Goal: Share content: Share content

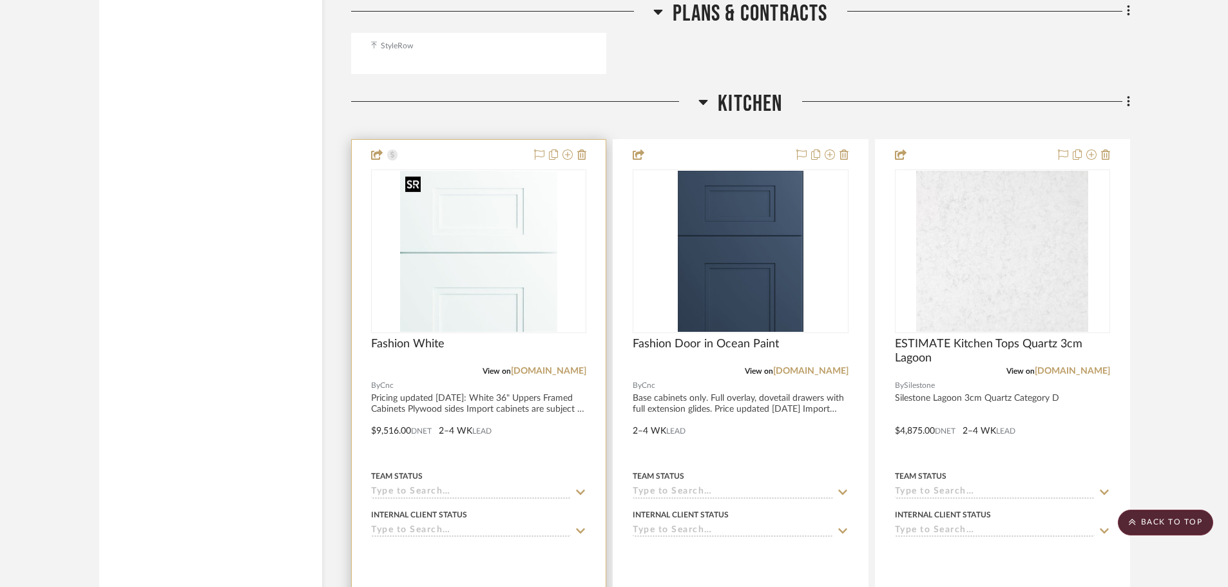
click at [495, 259] on img "0" at bounding box center [478, 251] width 157 height 161
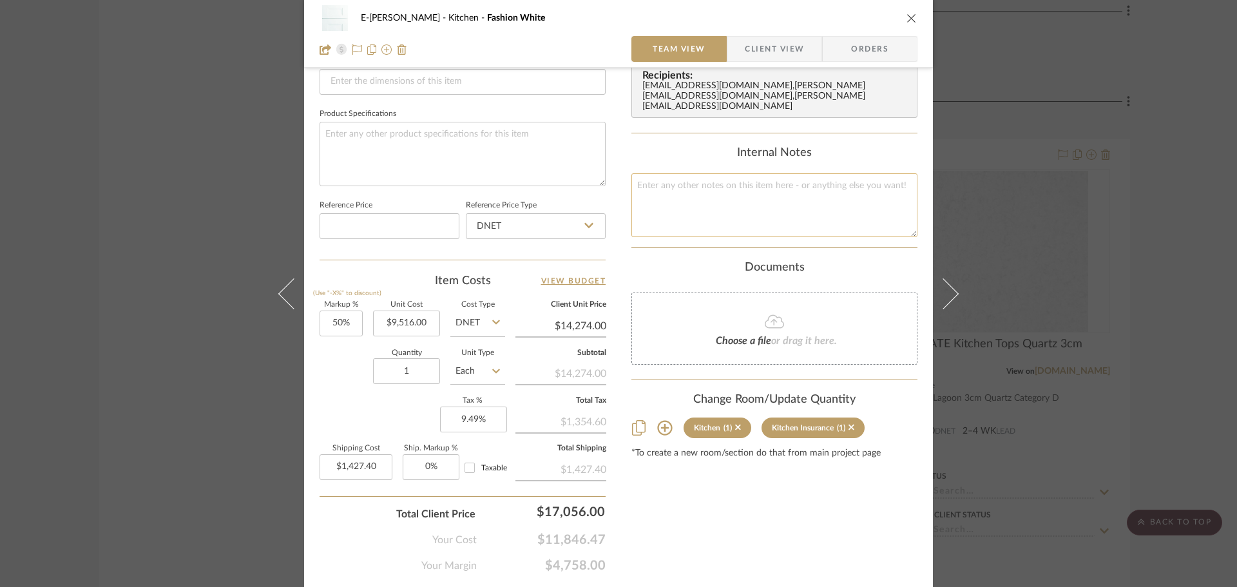
scroll to position [613, 0]
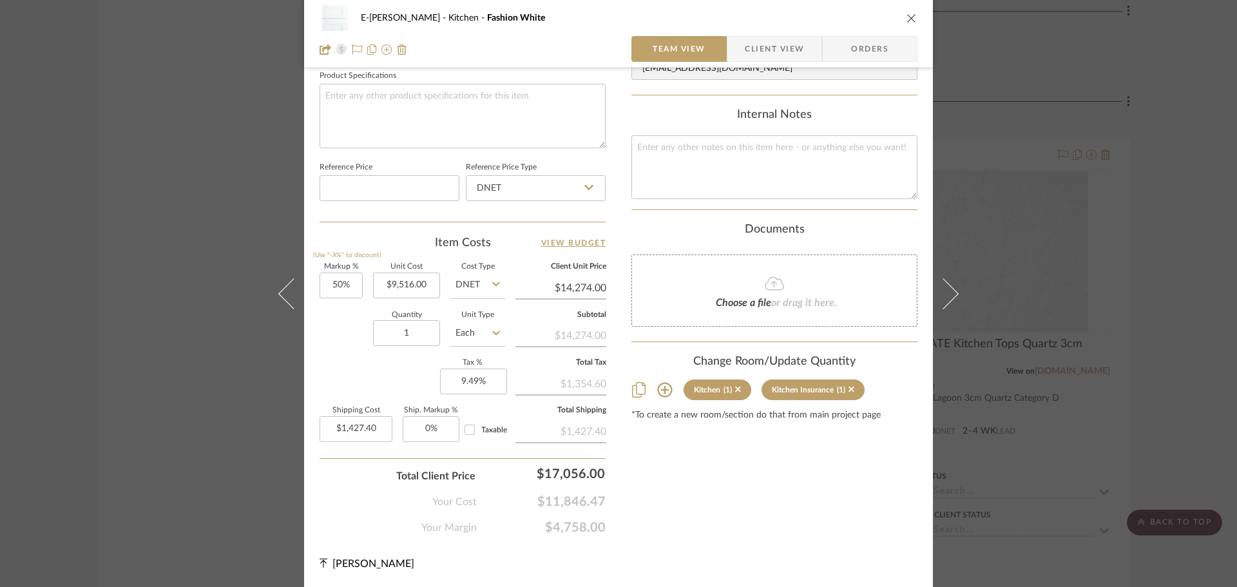
click at [1167, 218] on div "E-[PERSON_NAME] Kitchen Fashion White Team View Client View Orders Team-Facing …" at bounding box center [618, 293] width 1237 height 587
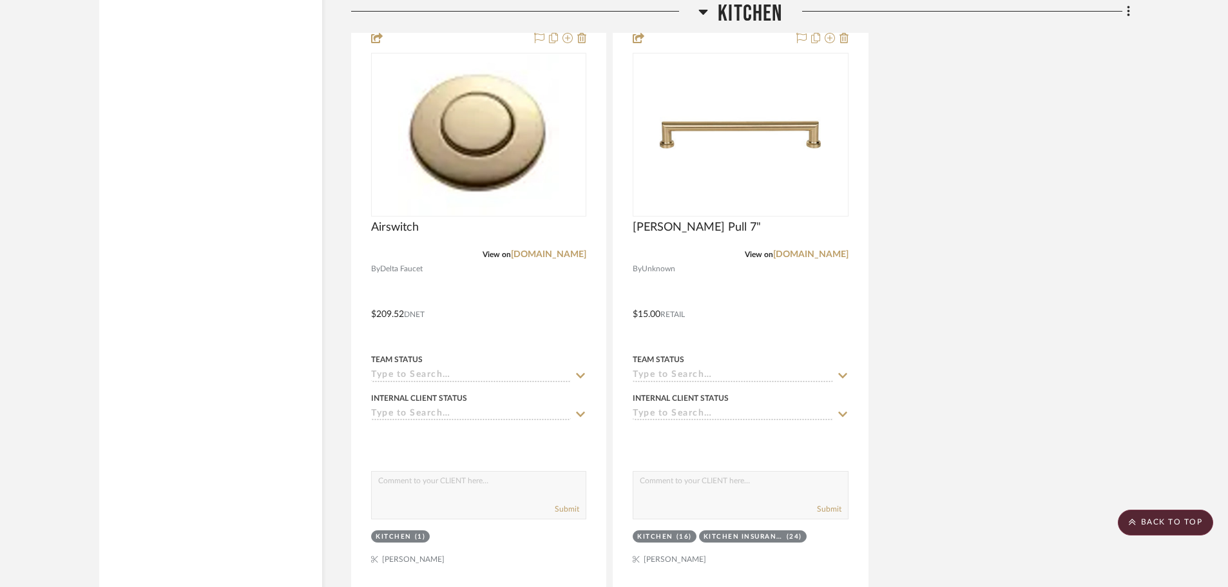
scroll to position [3925, 0]
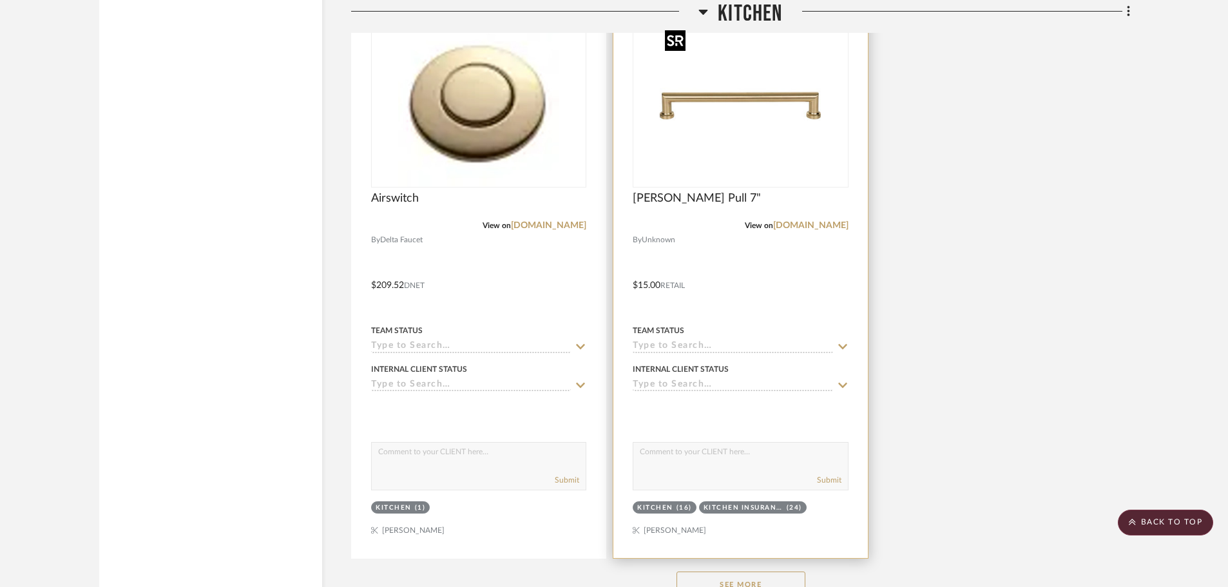
click at [730, 104] on img "0" at bounding box center [740, 105] width 161 height 161
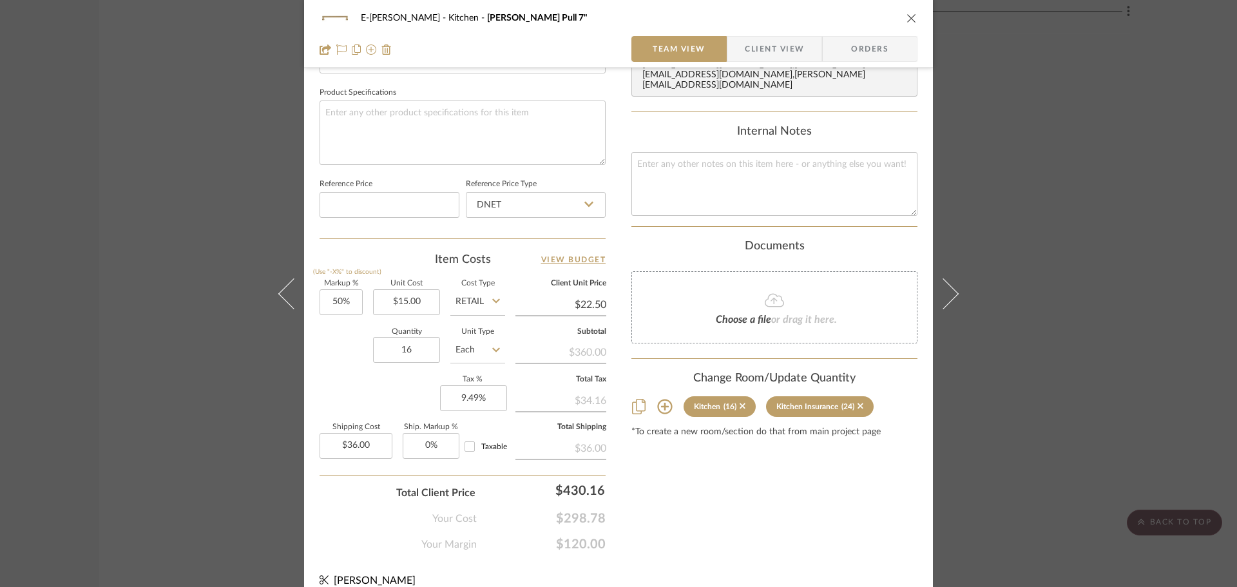
scroll to position [613, 0]
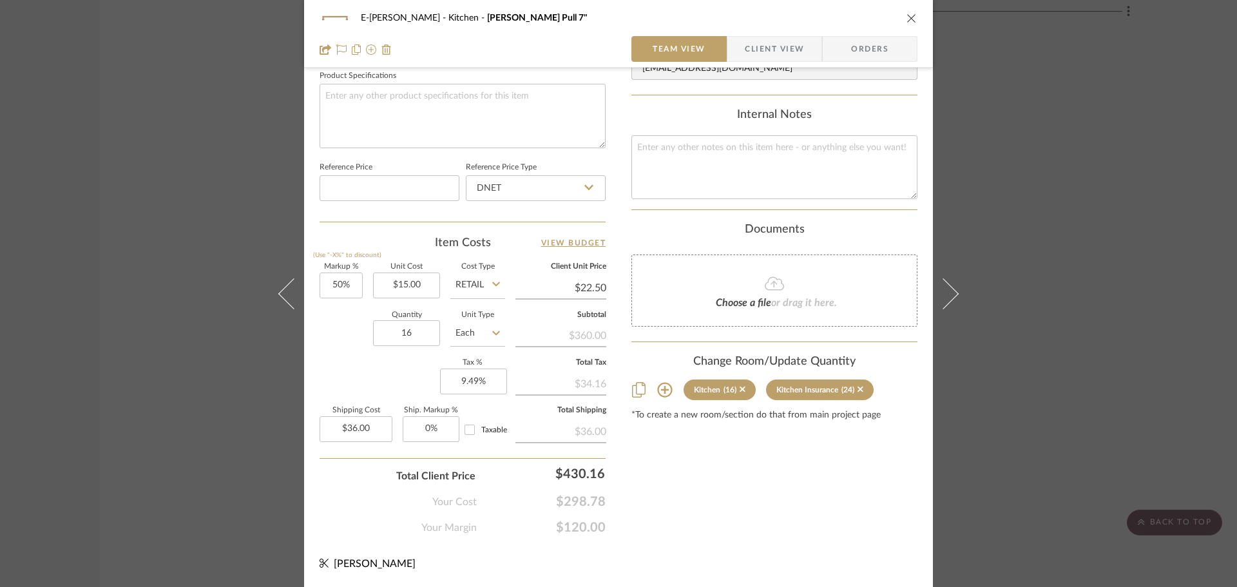
click at [1049, 225] on div "E-[PERSON_NAME] Kitchen [PERSON_NAME] Pull 7" Team View Client View Orders Team…" at bounding box center [618, 293] width 1237 height 587
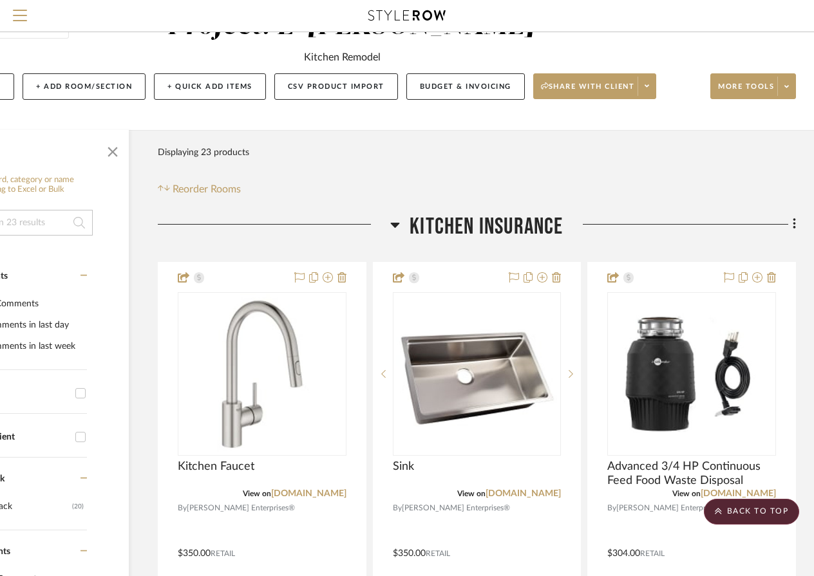
scroll to position [0, 113]
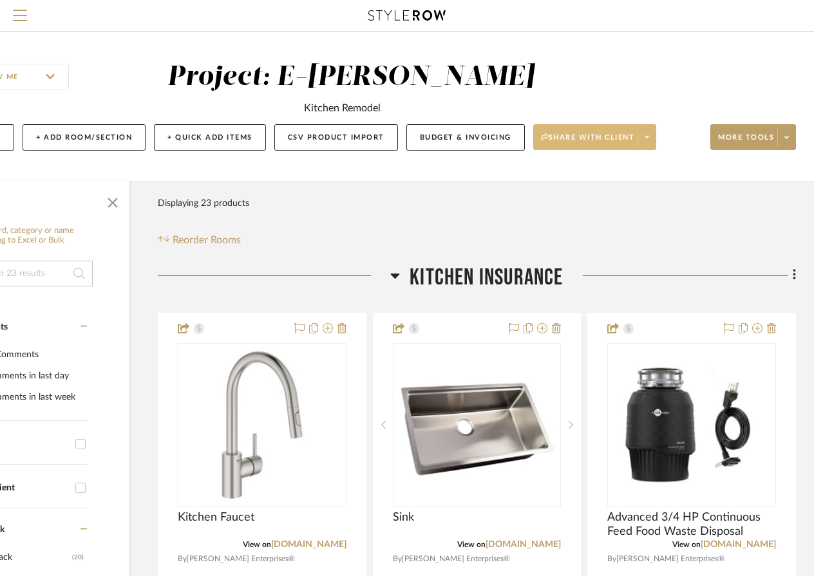
click at [656, 133] on span at bounding box center [647, 137] width 18 height 19
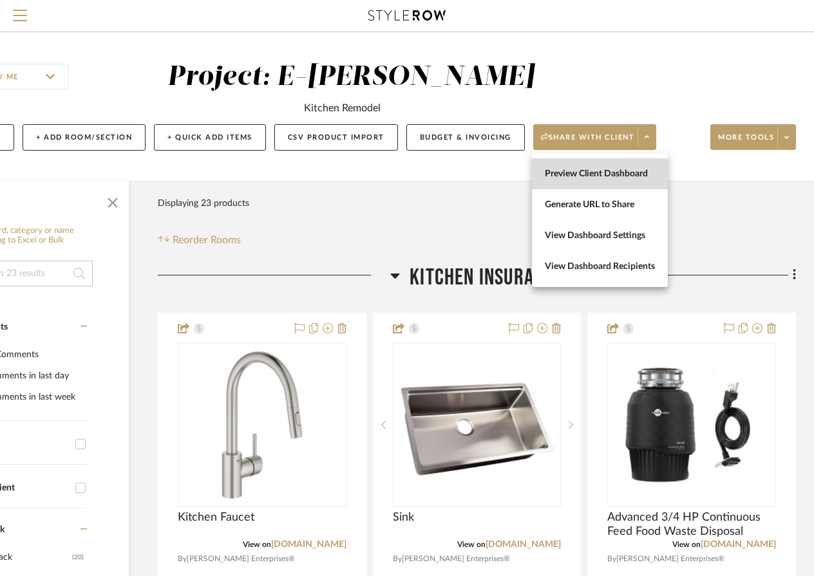
click at [626, 180] on button "Preview Client Dashboard" at bounding box center [600, 173] width 136 height 31
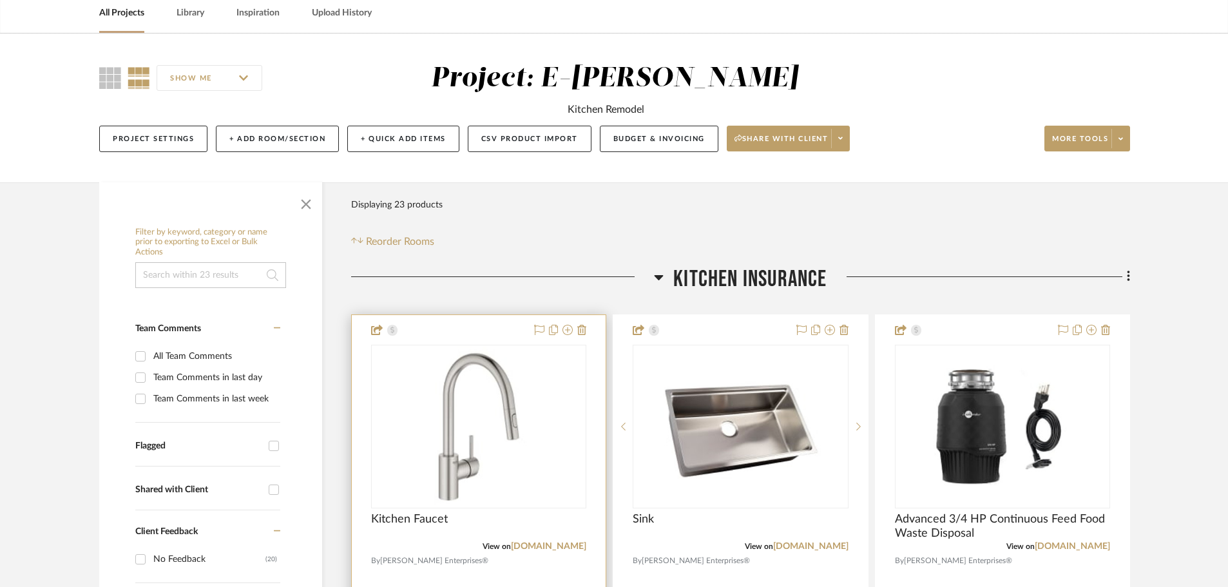
scroll to position [64, 0]
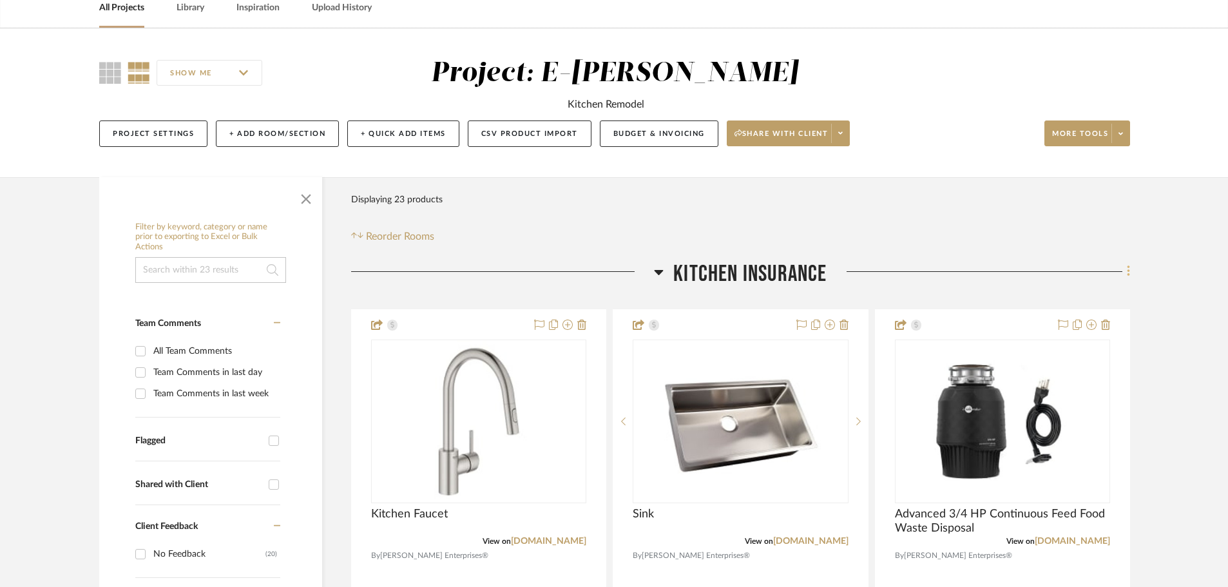
click at [1128, 265] on icon at bounding box center [1128, 271] width 4 height 14
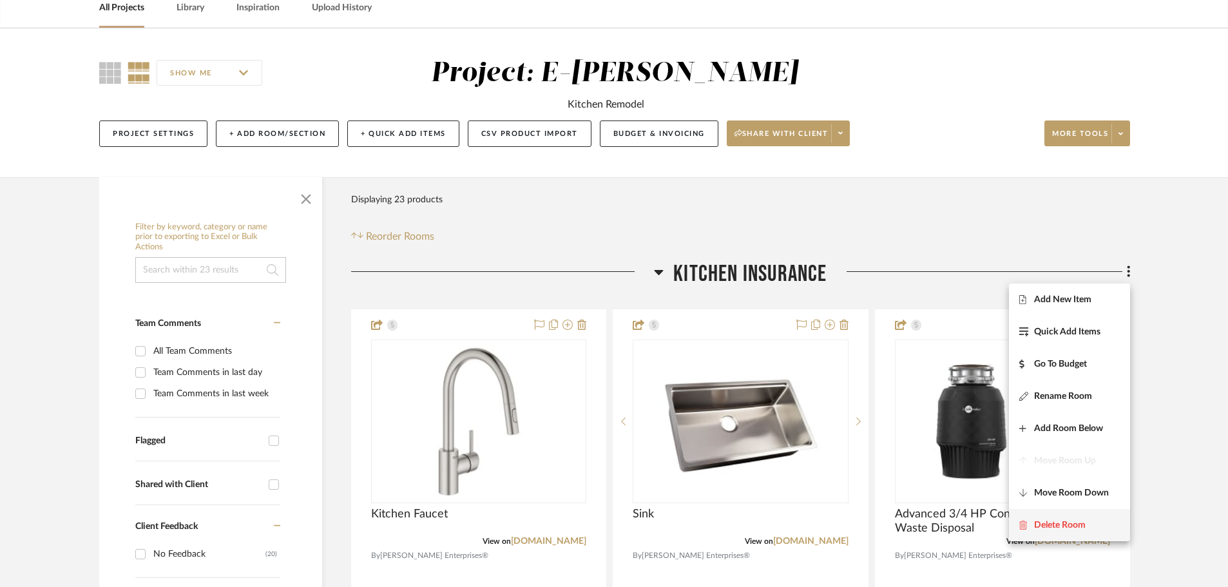
click at [1079, 522] on span "Delete Room" at bounding box center [1060, 524] width 52 height 11
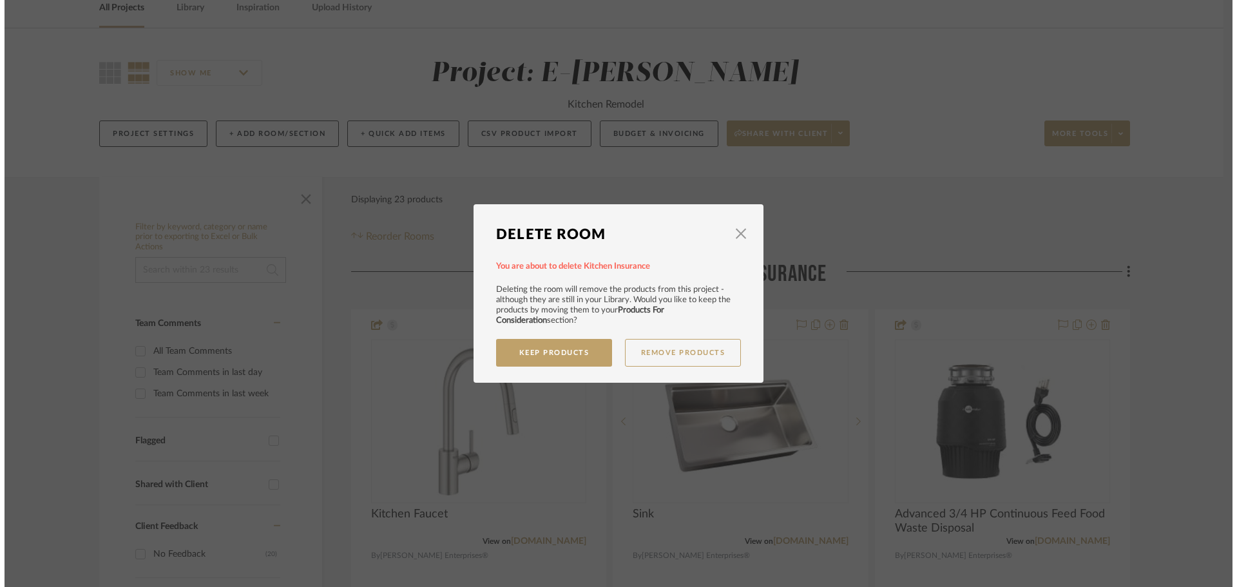
scroll to position [0, 0]
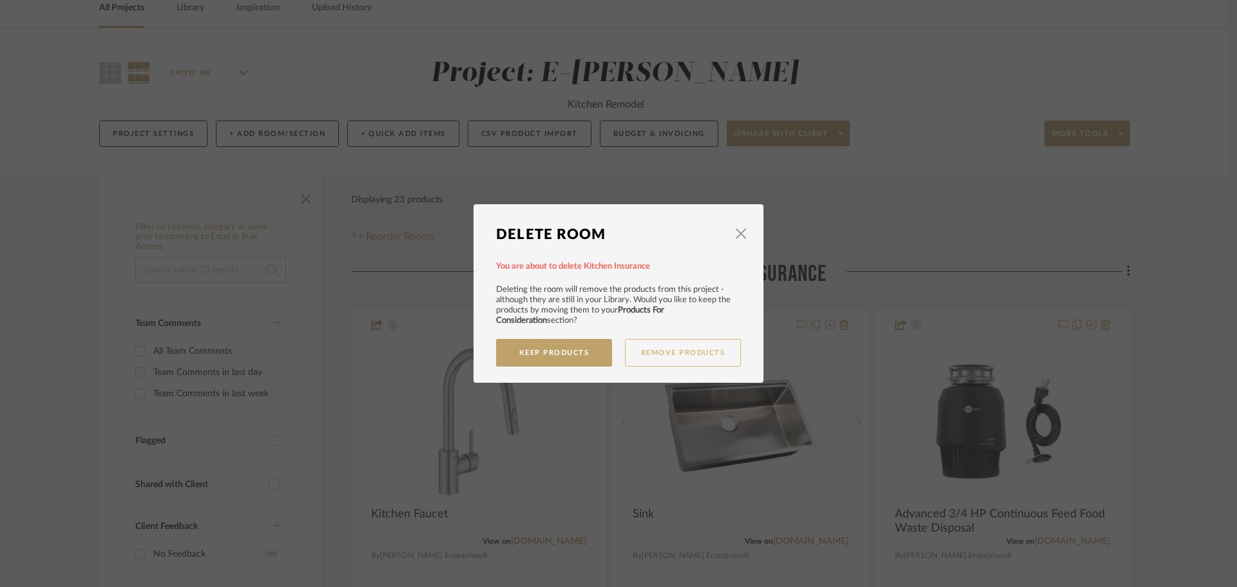
click at [661, 355] on button "Remove Products" at bounding box center [683, 353] width 116 height 28
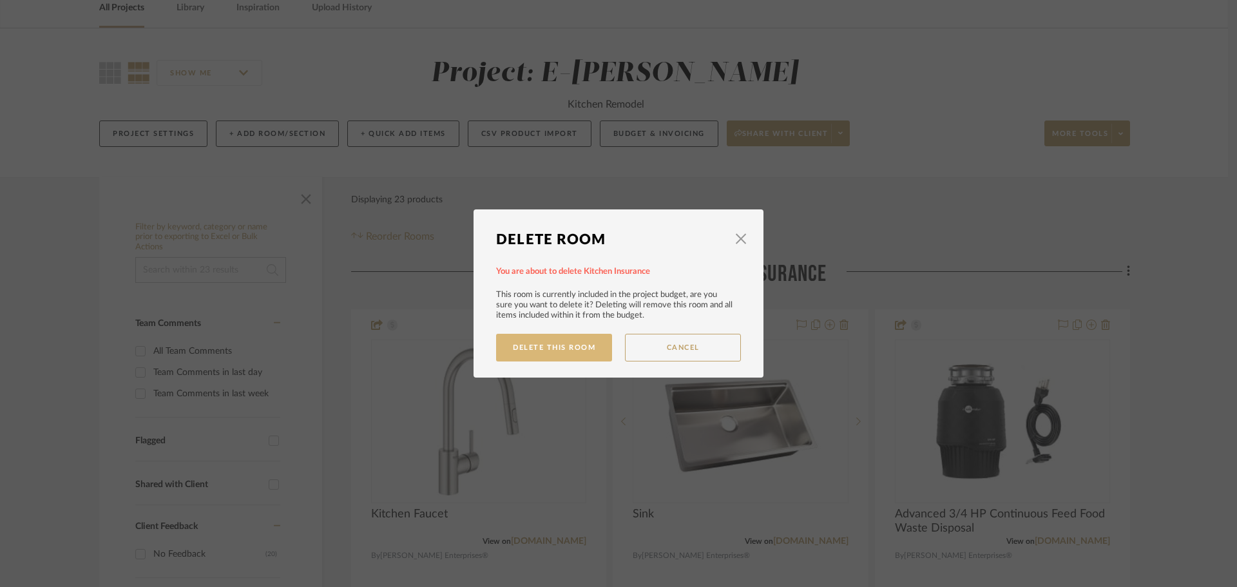
click at [538, 357] on button "Delete This Room" at bounding box center [554, 348] width 116 height 28
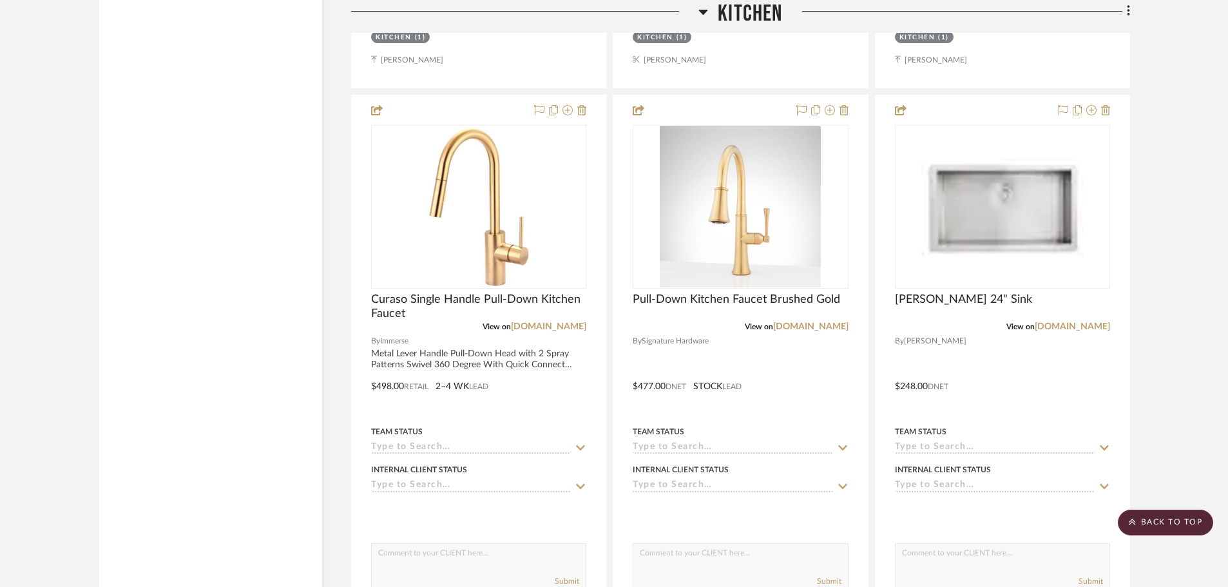
scroll to position [2061, 0]
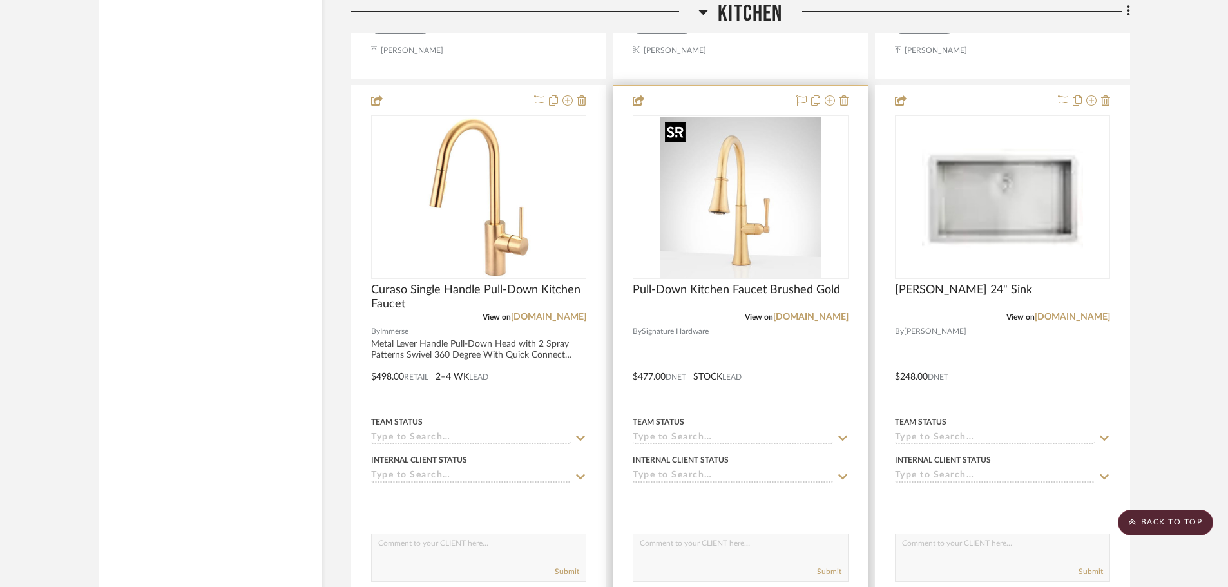
click at [701, 199] on img "0" at bounding box center [740, 197] width 161 height 161
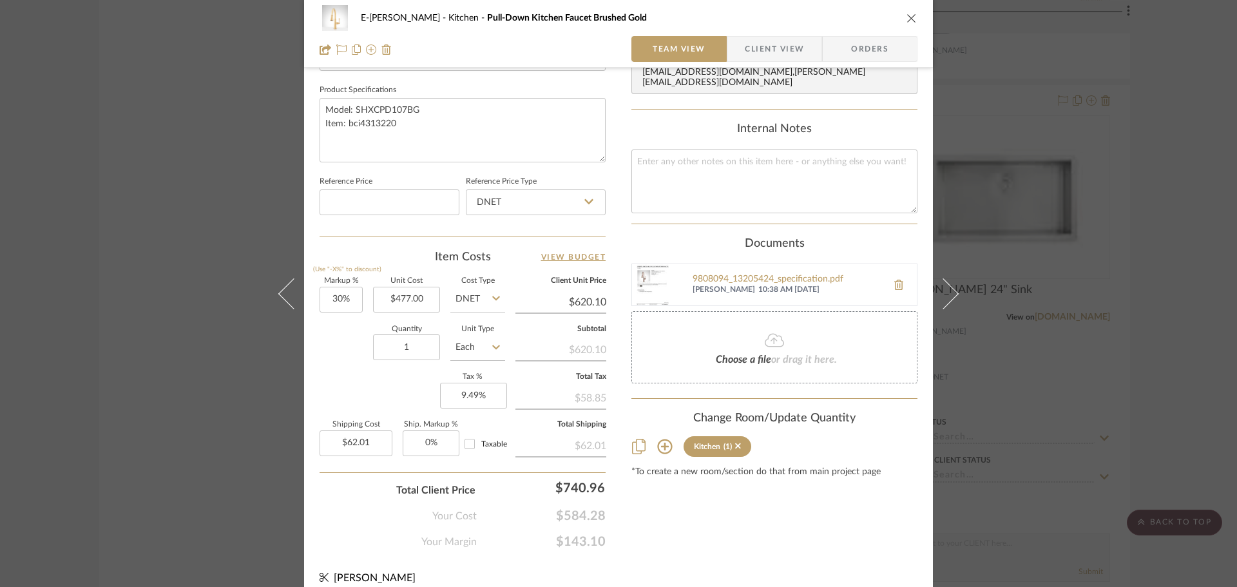
scroll to position [613, 0]
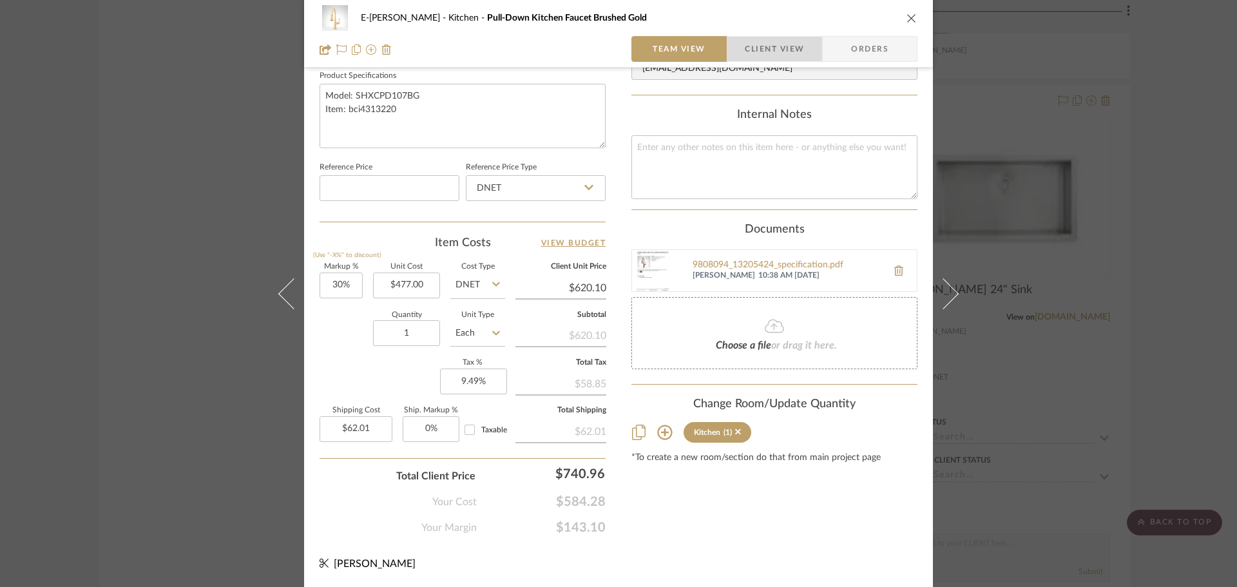
click at [772, 47] on span "Client View" at bounding box center [774, 49] width 59 height 26
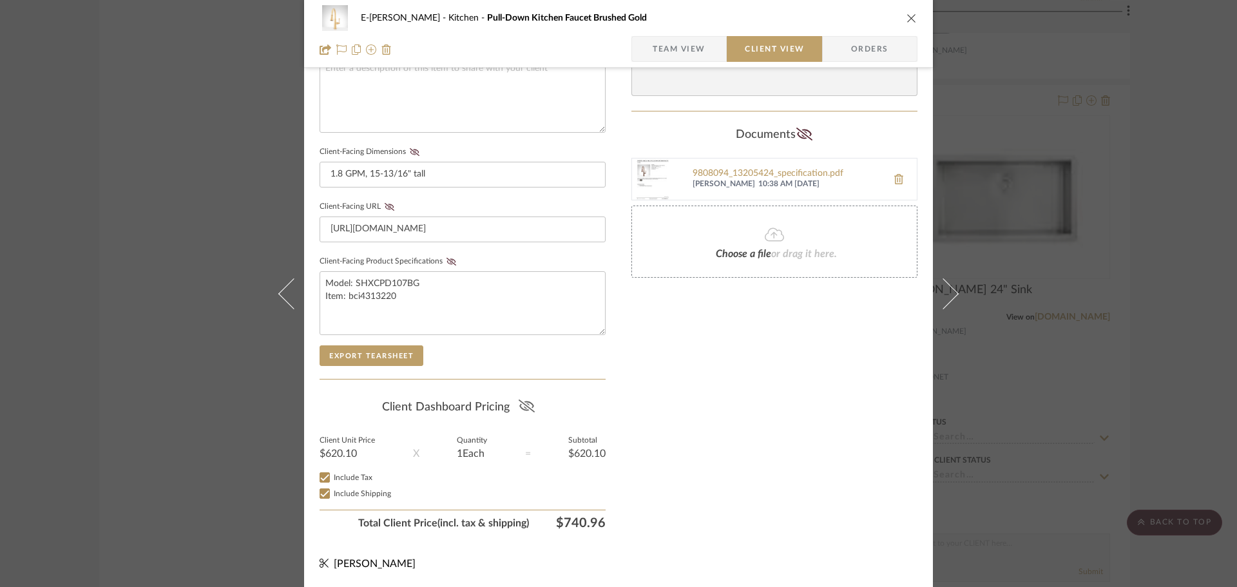
click at [524, 405] on icon at bounding box center [526, 405] width 16 height 13
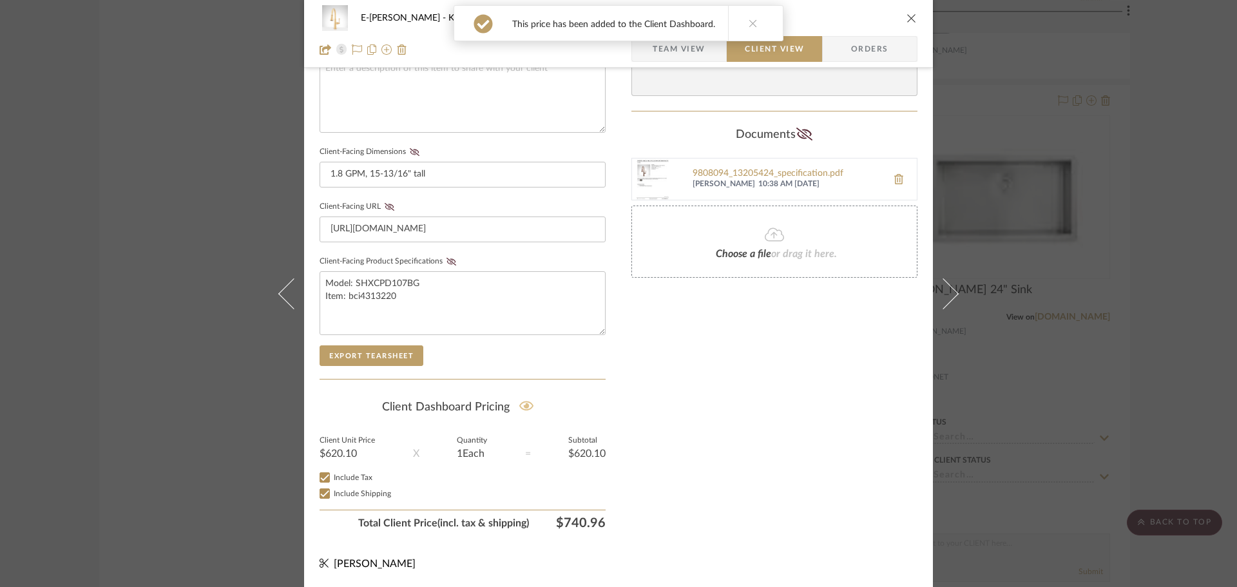
click at [209, 335] on div "E-[PERSON_NAME] Kitchen Pull-Down Kitchen Faucet Brushed Gold Team View Client …" at bounding box center [618, 293] width 1237 height 587
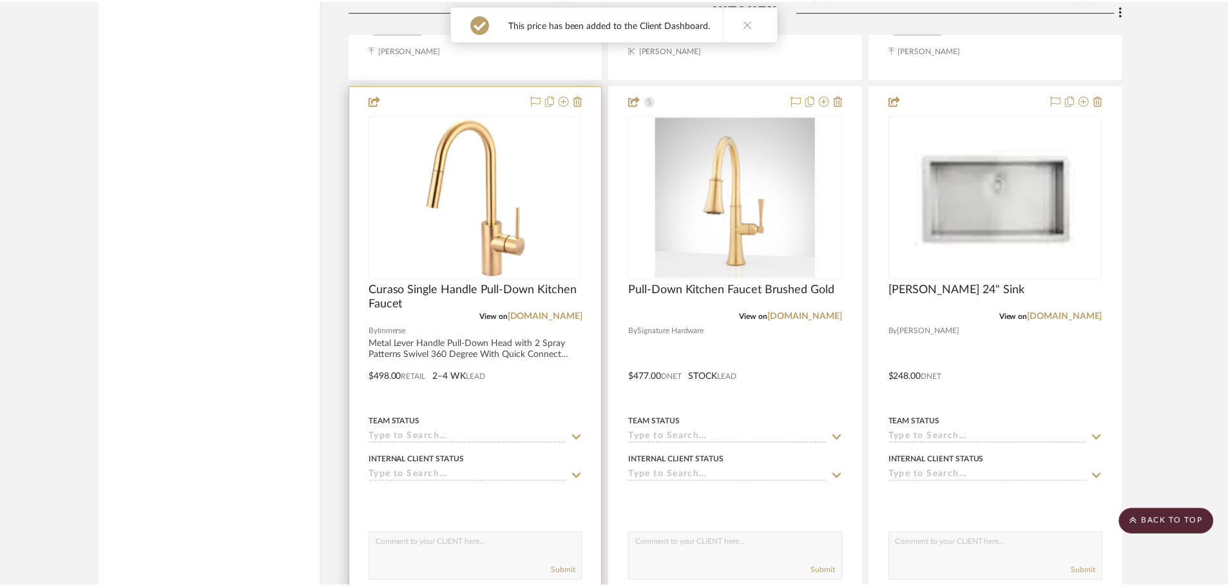
scroll to position [2061, 0]
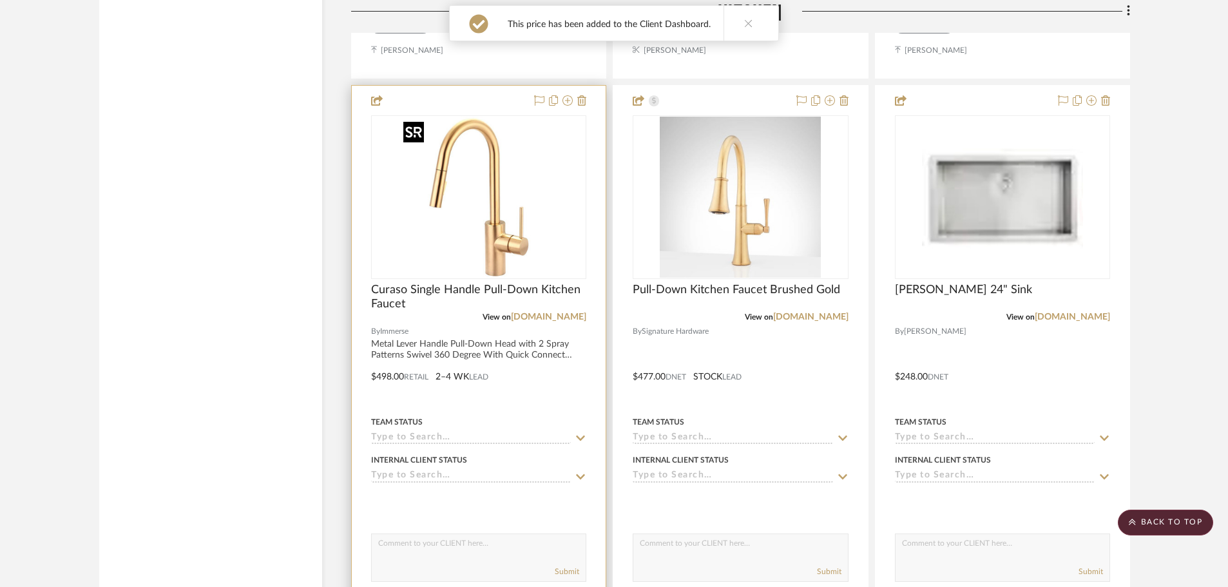
click at [402, 185] on img "0" at bounding box center [478, 197] width 161 height 161
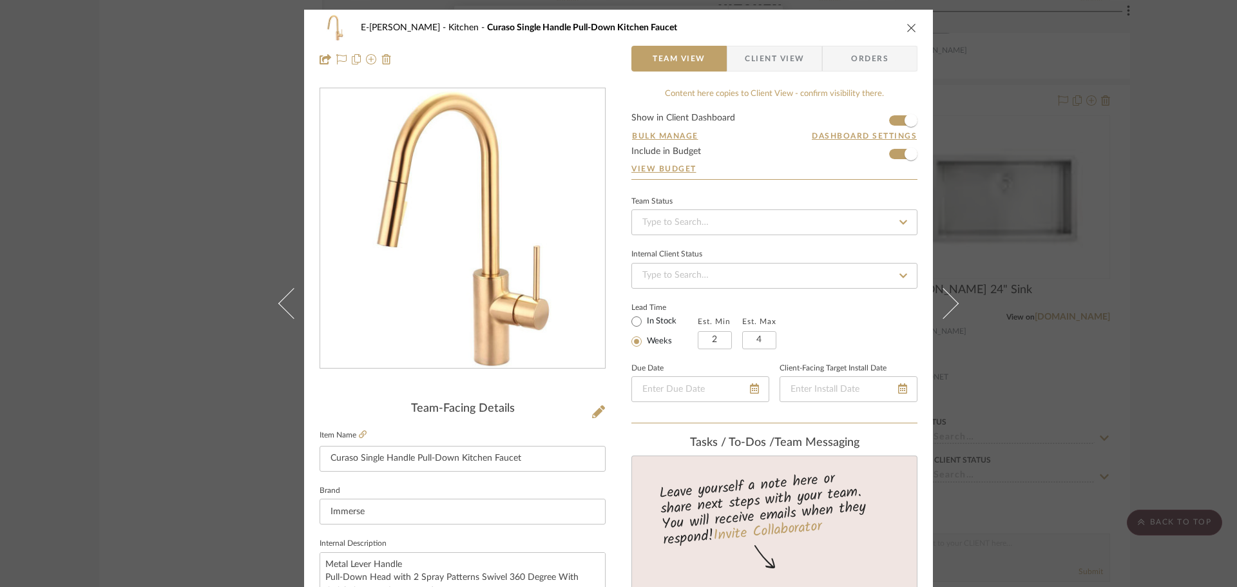
click at [775, 63] on span "Client View" at bounding box center [774, 59] width 59 height 26
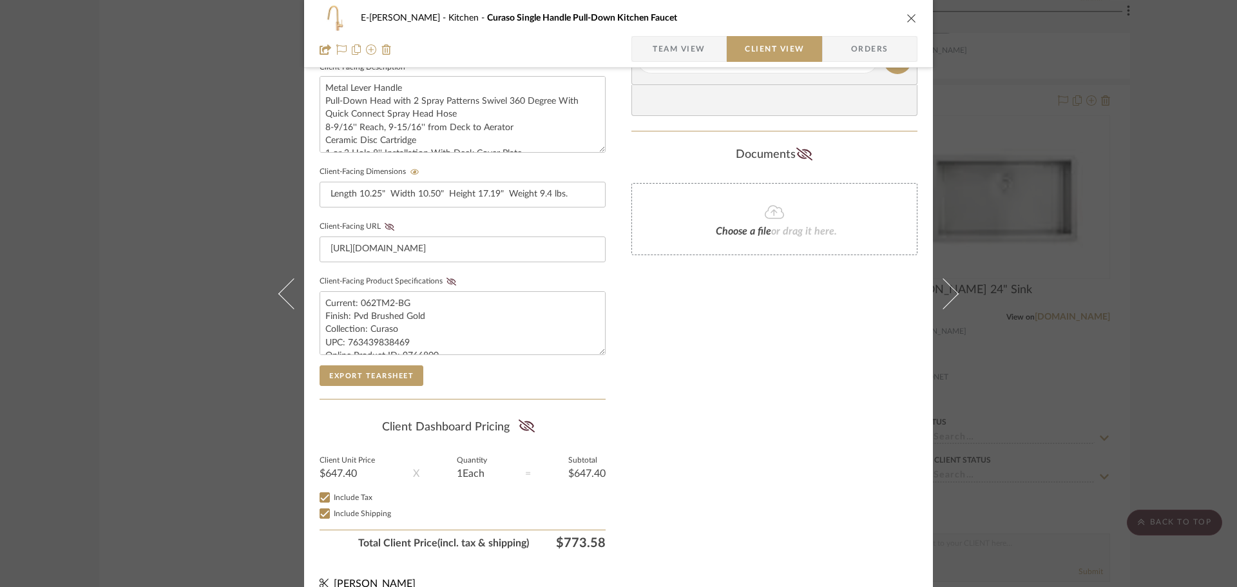
scroll to position [495, 0]
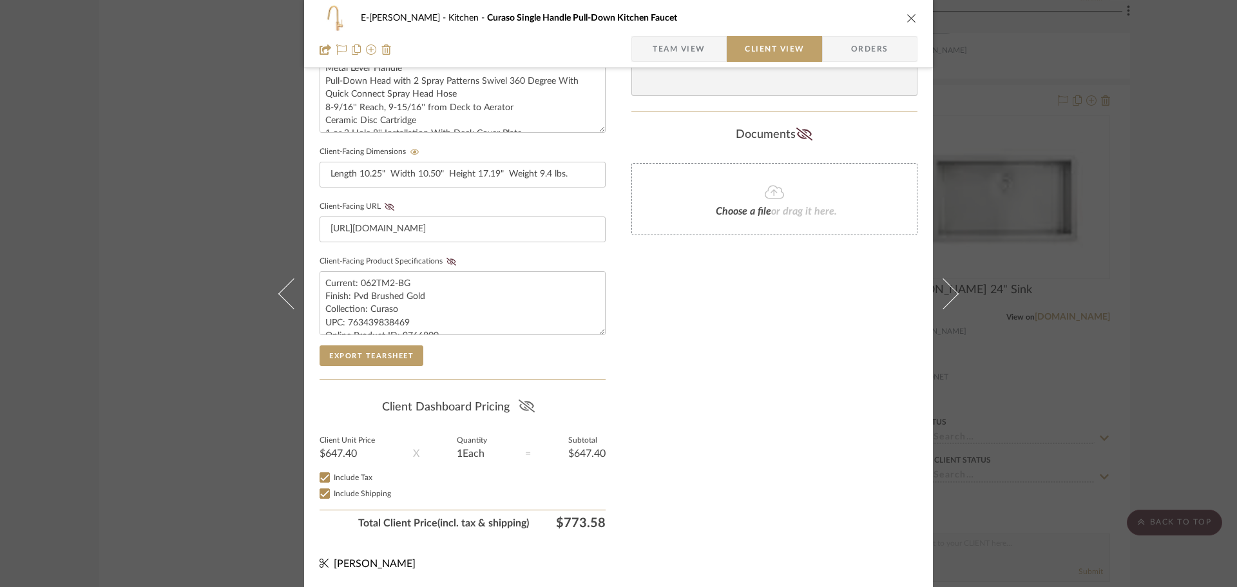
click at [522, 409] on icon at bounding box center [526, 405] width 16 height 13
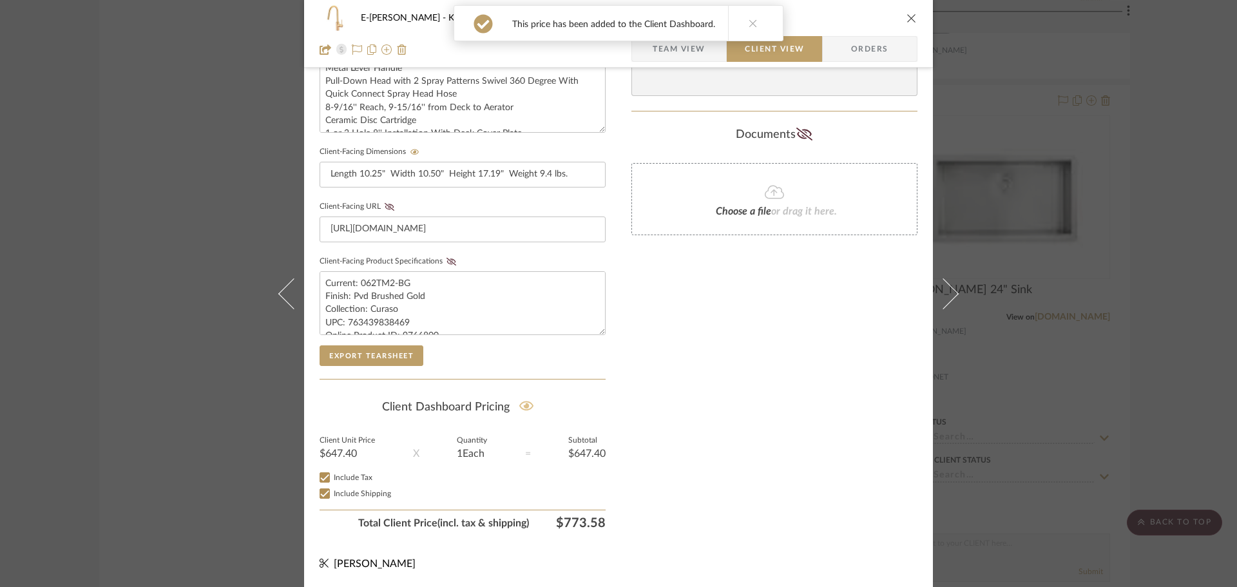
click at [168, 421] on div "E-[PERSON_NAME] Kitchen Curaso Single Handle Pull-Down Kitchen Faucet Team View…" at bounding box center [618, 293] width 1237 height 587
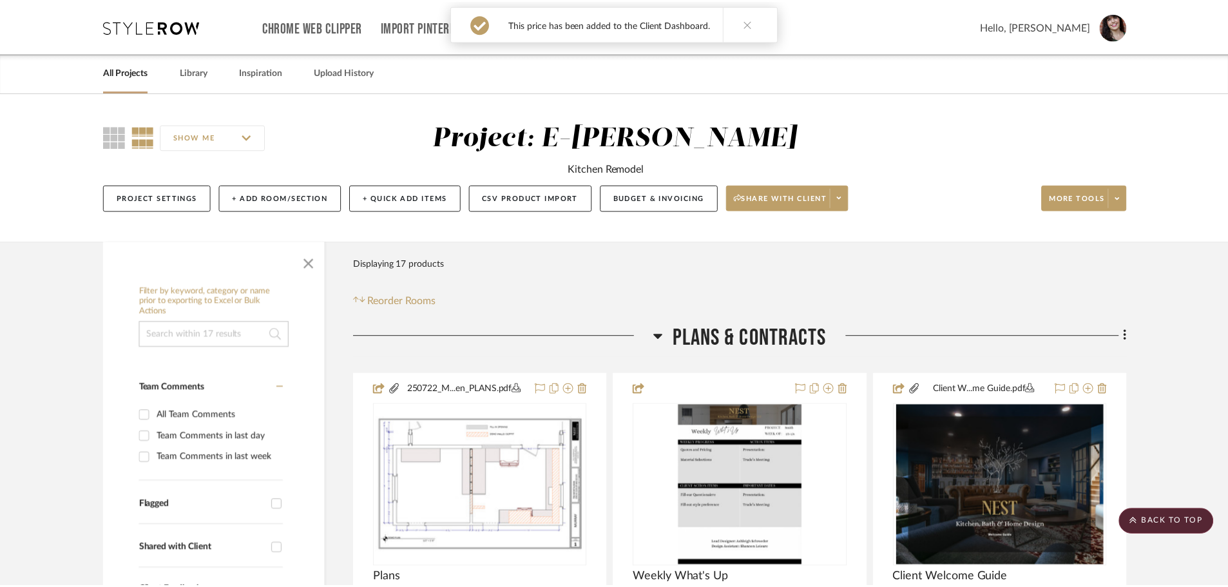
scroll to position [2061, 0]
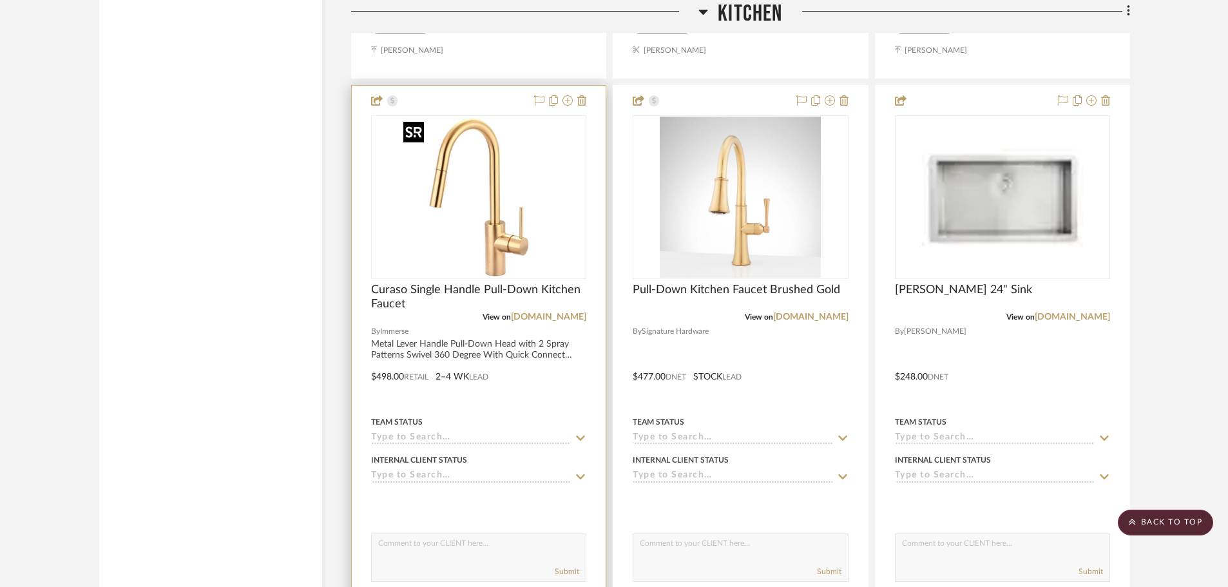
click at [500, 248] on img "0" at bounding box center [478, 197] width 161 height 161
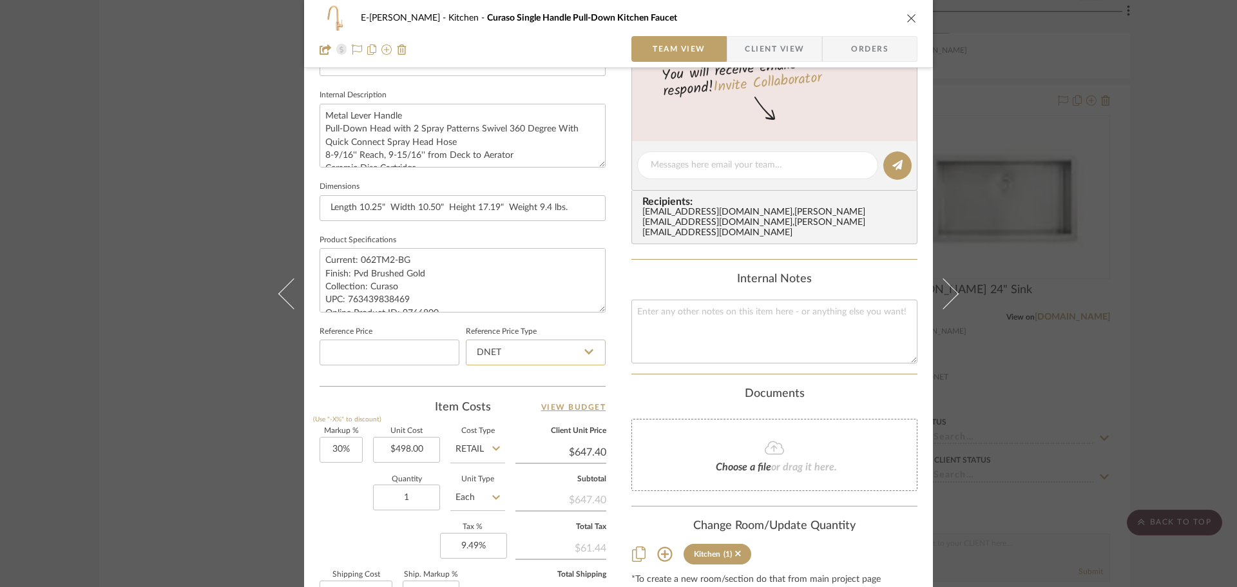
scroll to position [451, 0]
click at [406, 446] on input "498.00" at bounding box center [406, 447] width 67 height 26
type input "$348.00"
type input "$452.40"
type input "$45.24"
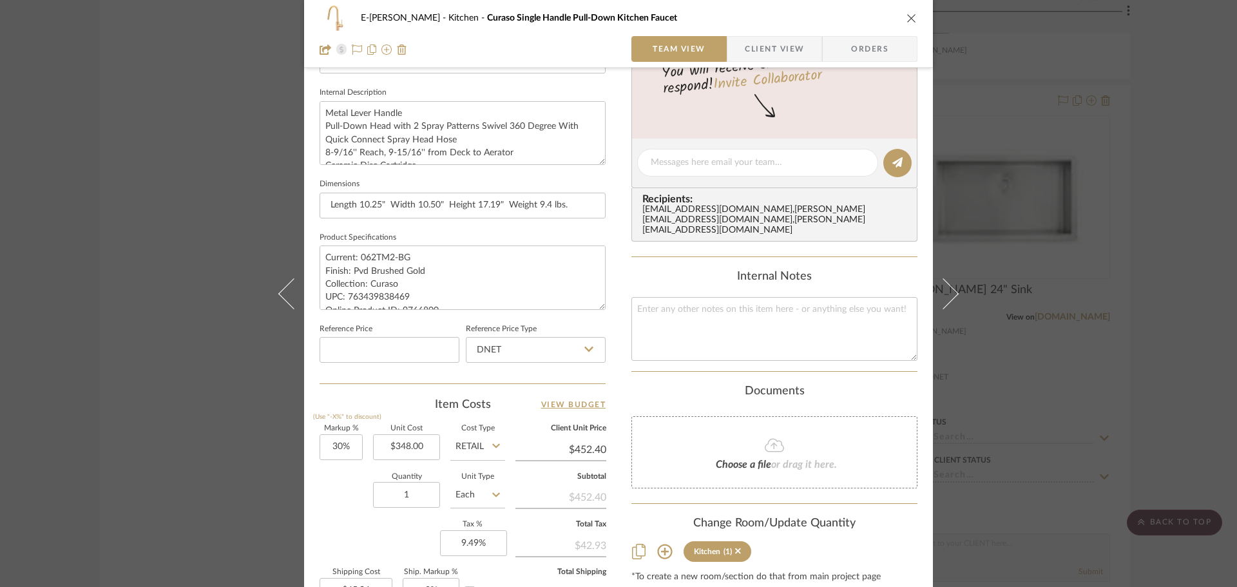
click at [787, 50] on span "Client View" at bounding box center [774, 49] width 59 height 26
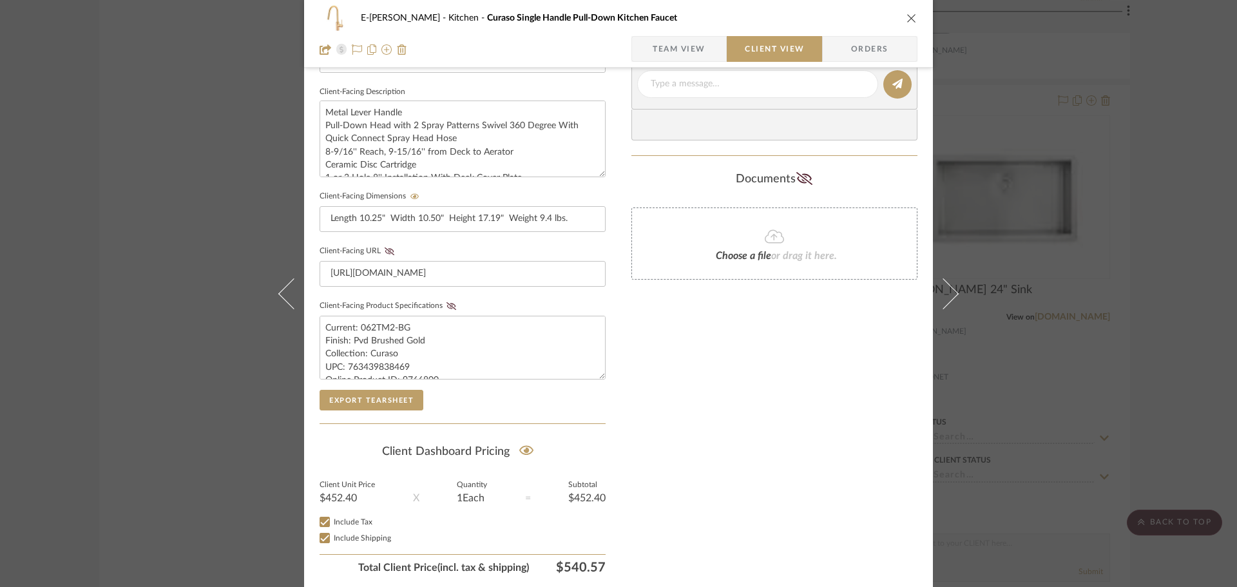
click at [909, 21] on icon "close" at bounding box center [911, 18] width 10 height 10
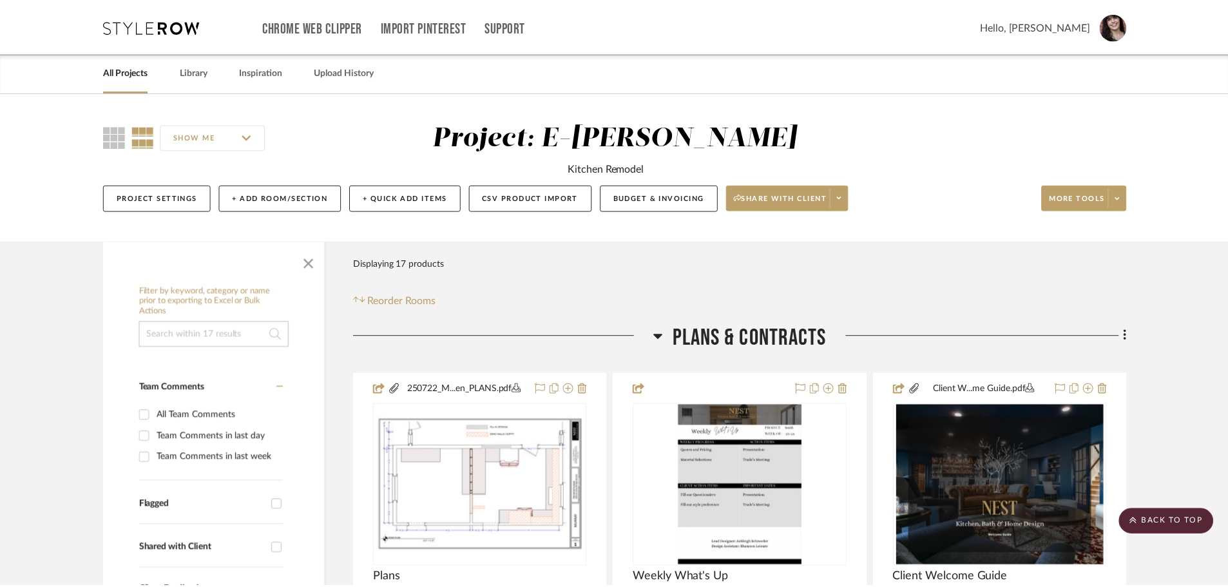
scroll to position [2061, 0]
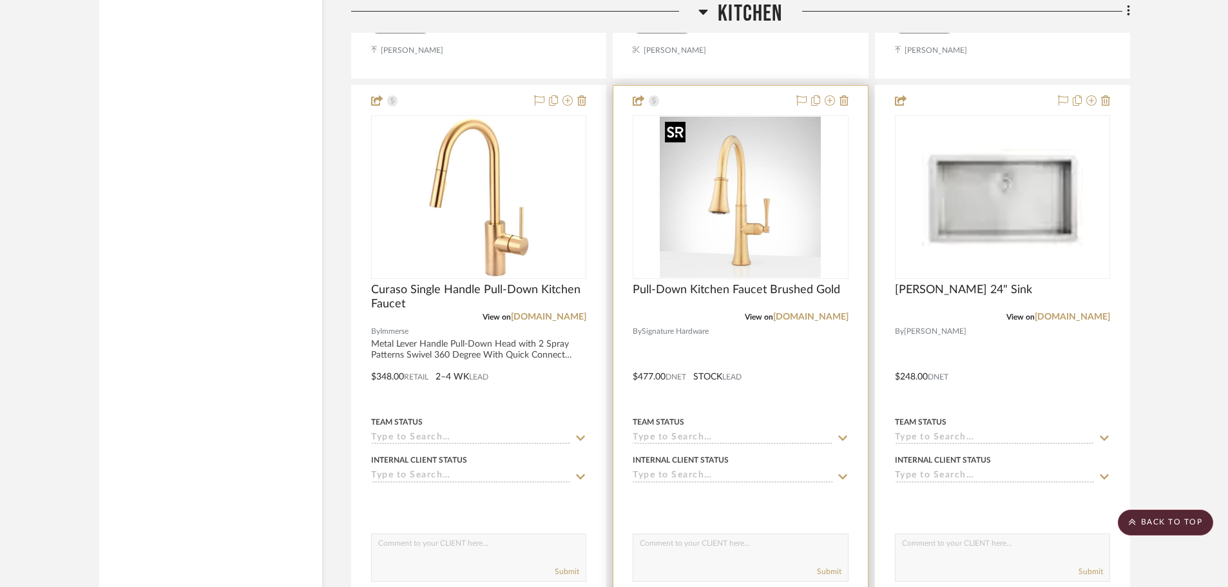
click at [769, 193] on img "0" at bounding box center [740, 197] width 161 height 161
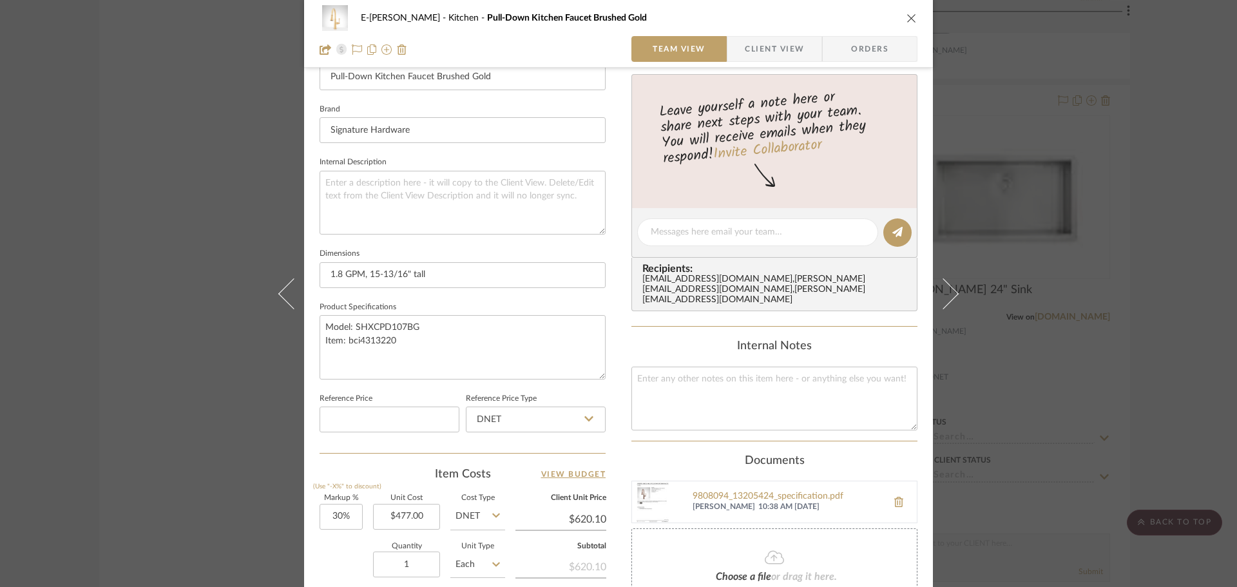
scroll to position [386, 0]
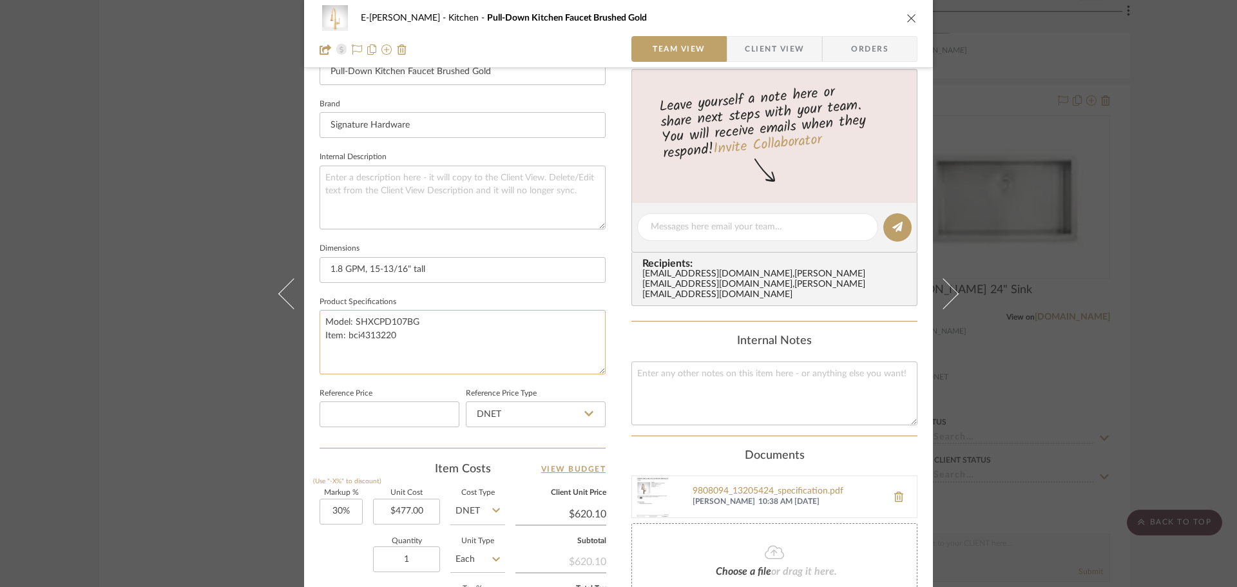
drag, startPoint x: 435, startPoint y: 322, endPoint x: 375, endPoint y: 323, distance: 59.9
click at [375, 323] on textarea "Model: SHXCPD107BG Item: bci4313220" at bounding box center [462, 342] width 286 height 64
drag, startPoint x: 352, startPoint y: 325, endPoint x: 429, endPoint y: 328, distance: 77.4
click at [429, 328] on textarea "Model: SHXCPD107BG Item: bci4313220" at bounding box center [462, 342] width 286 height 64
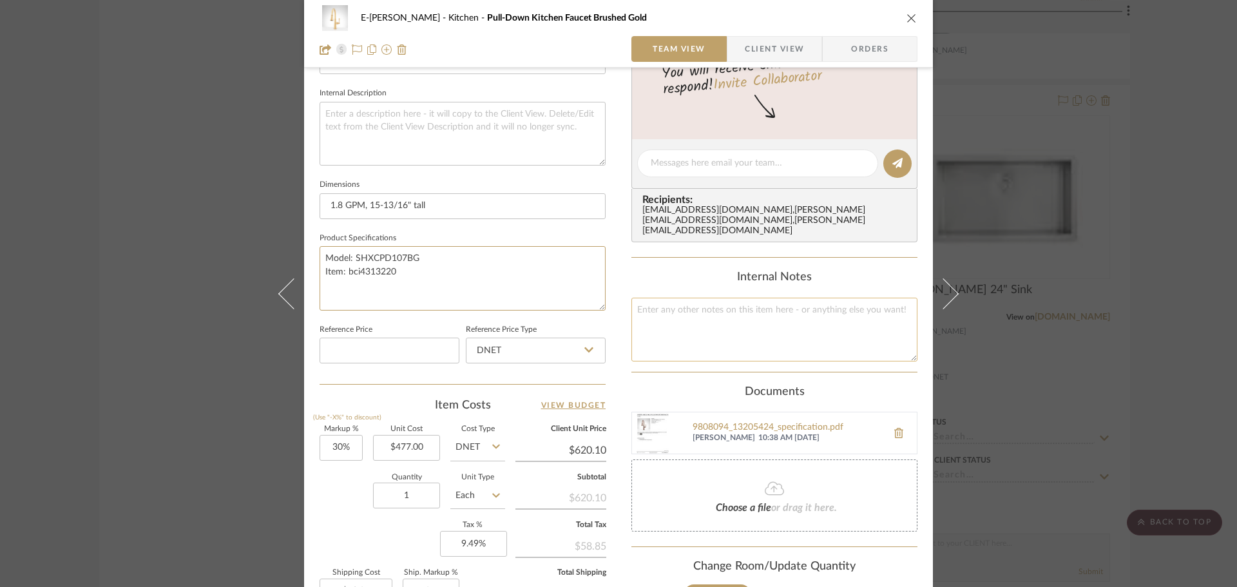
scroll to position [613, 0]
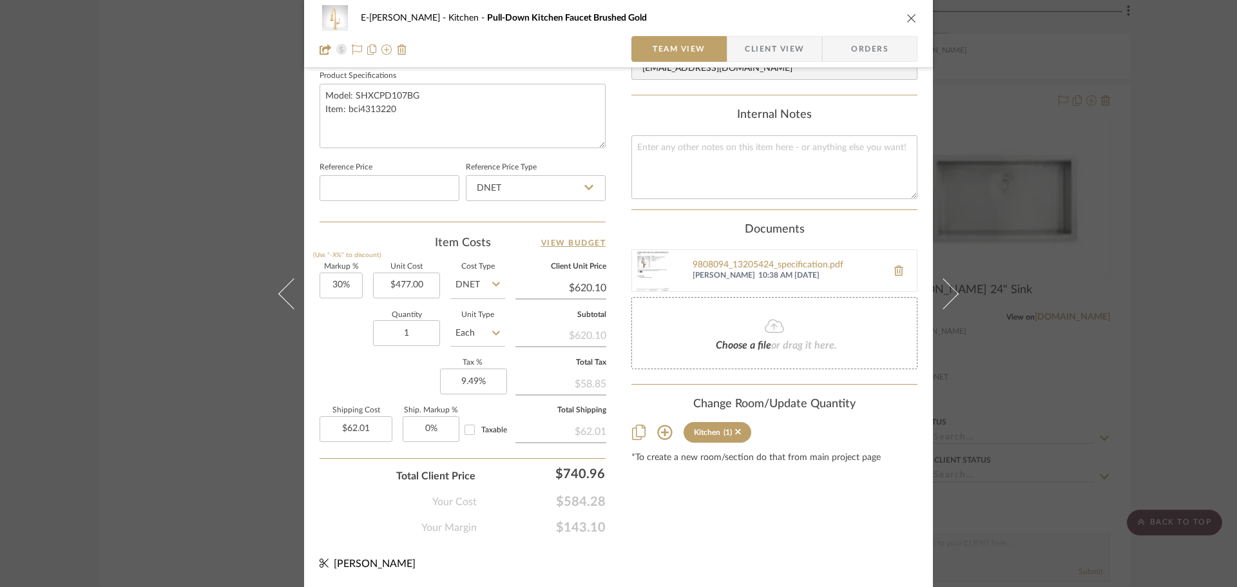
click at [908, 15] on icon "close" at bounding box center [911, 18] width 10 height 10
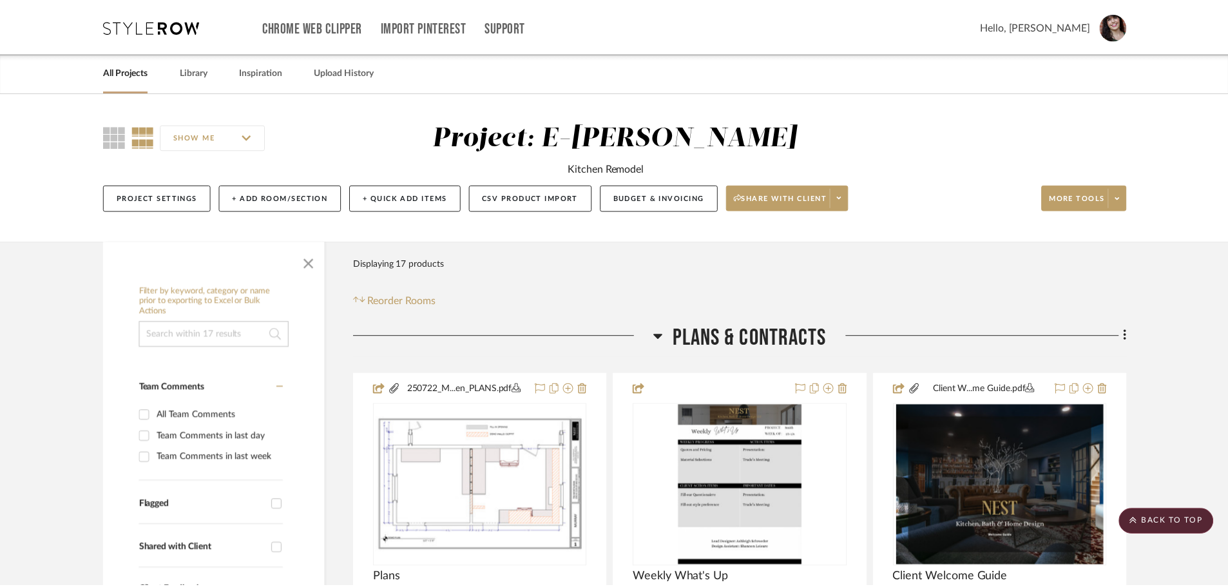
scroll to position [2061, 0]
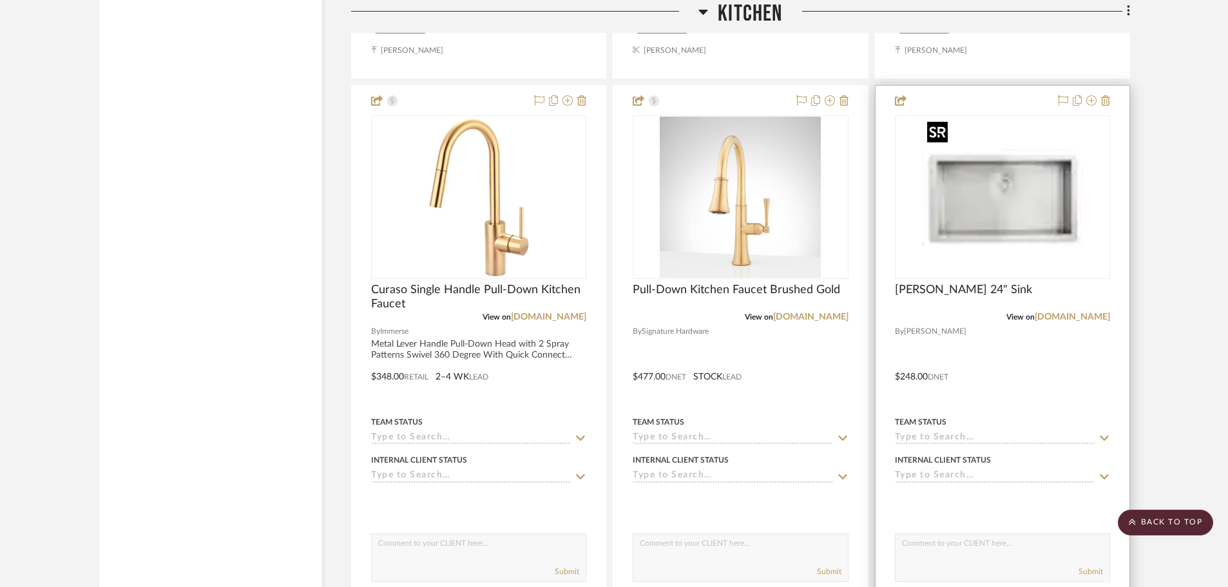
click at [1036, 214] on img "0" at bounding box center [1002, 197] width 161 height 161
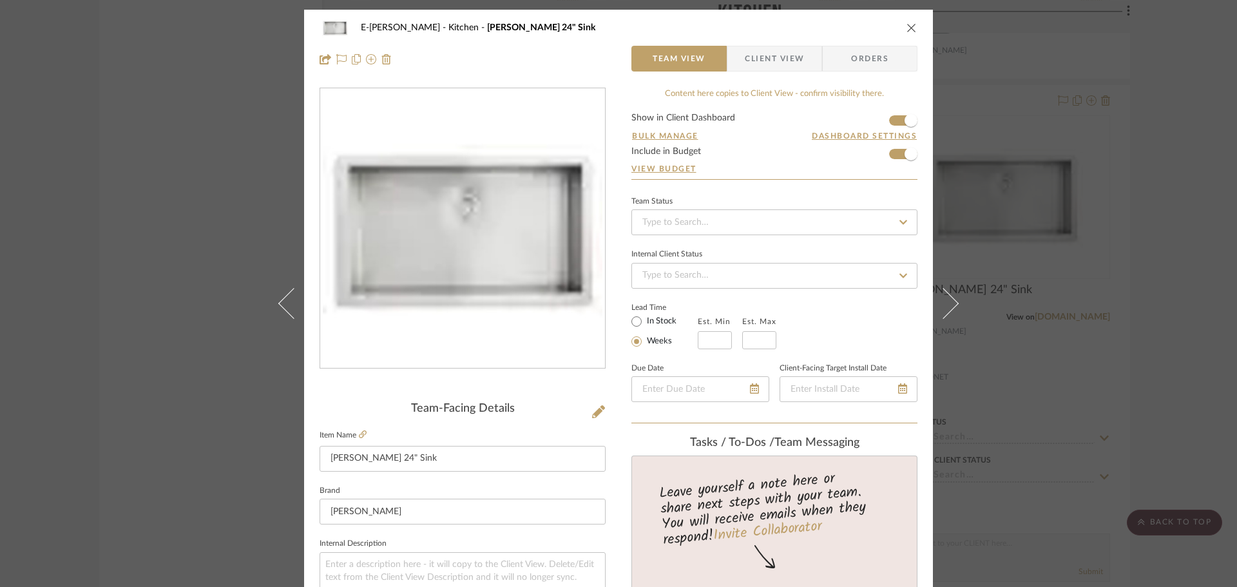
click at [759, 53] on span "Client View" at bounding box center [774, 59] width 59 height 26
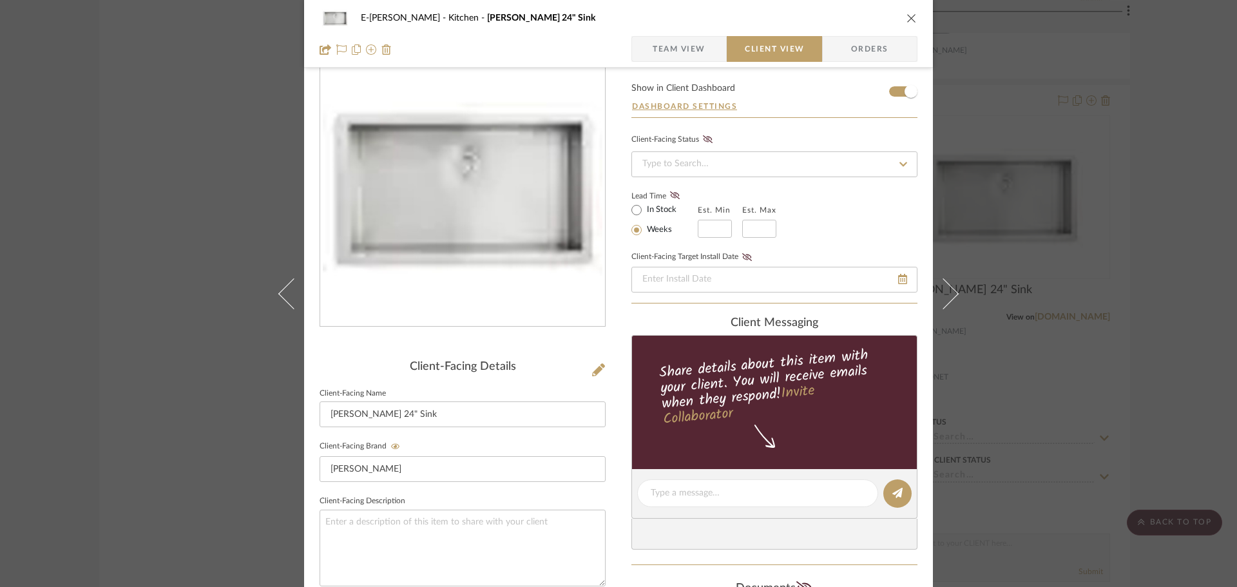
scroll to position [386, 0]
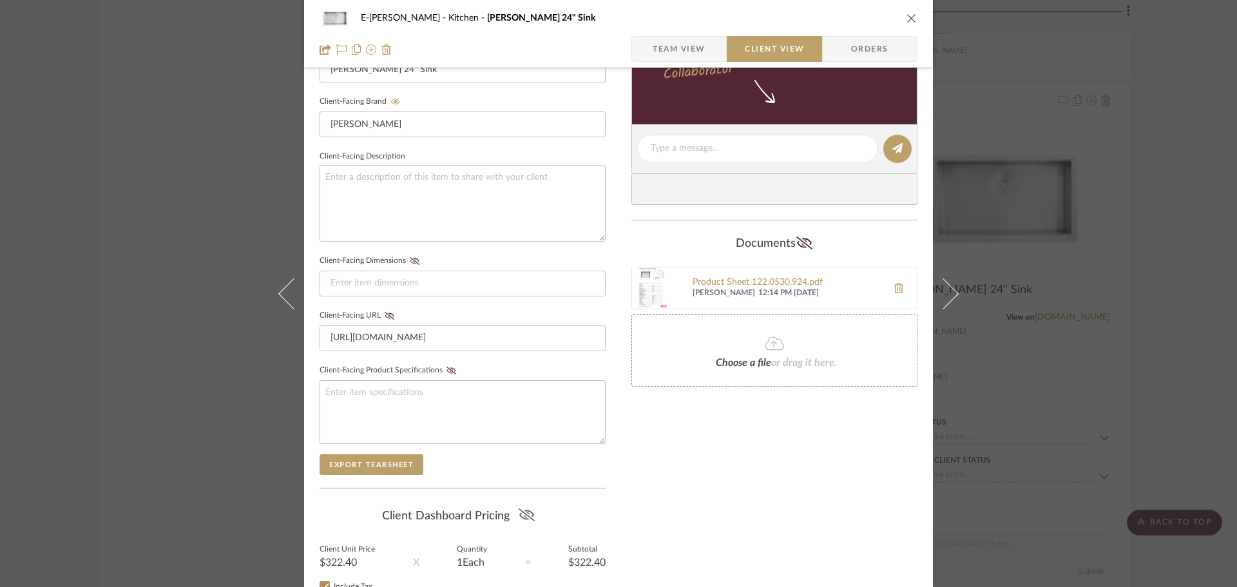
click at [522, 508] on fa-icon at bounding box center [526, 515] width 16 height 19
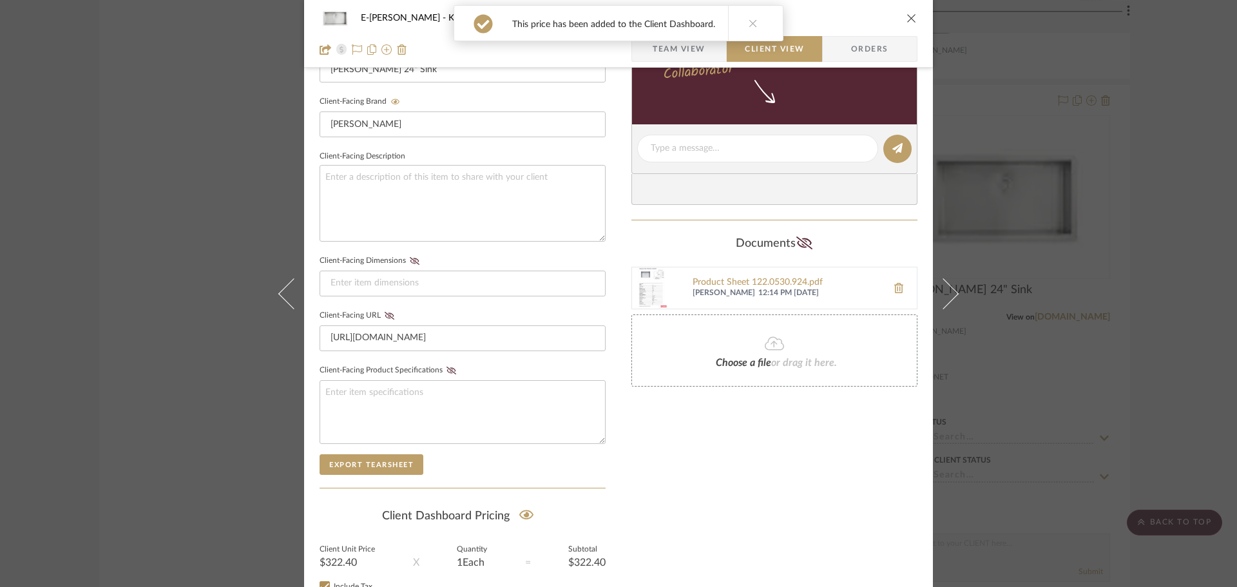
click at [909, 23] on icon "close" at bounding box center [911, 18] width 10 height 10
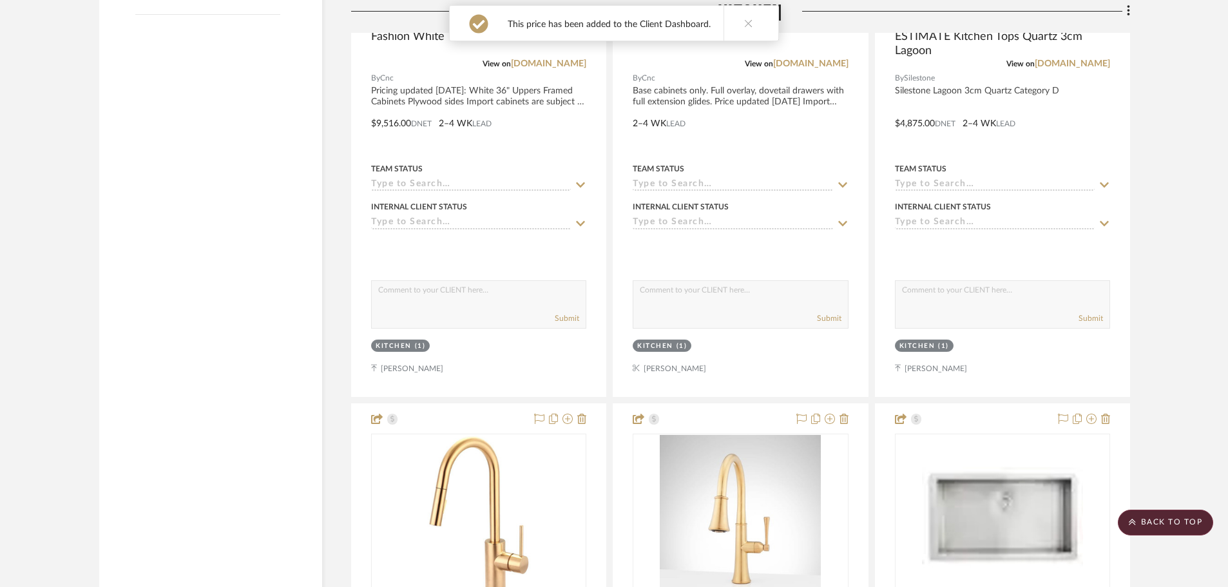
scroll to position [1739, 0]
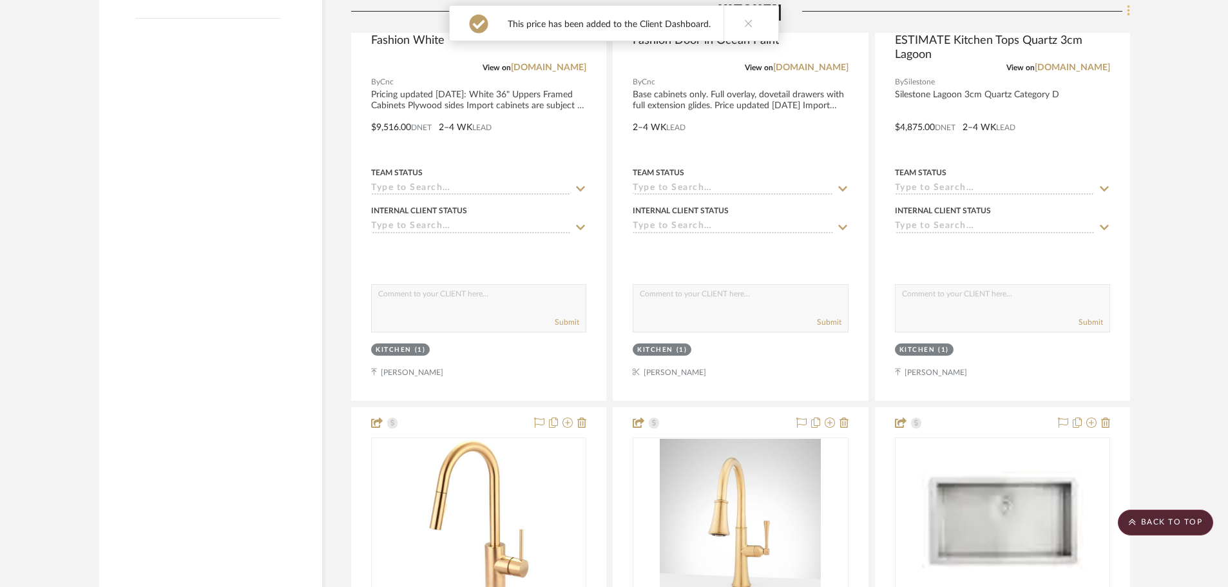
click at [1128, 11] on icon at bounding box center [1127, 11] width 3 height 11
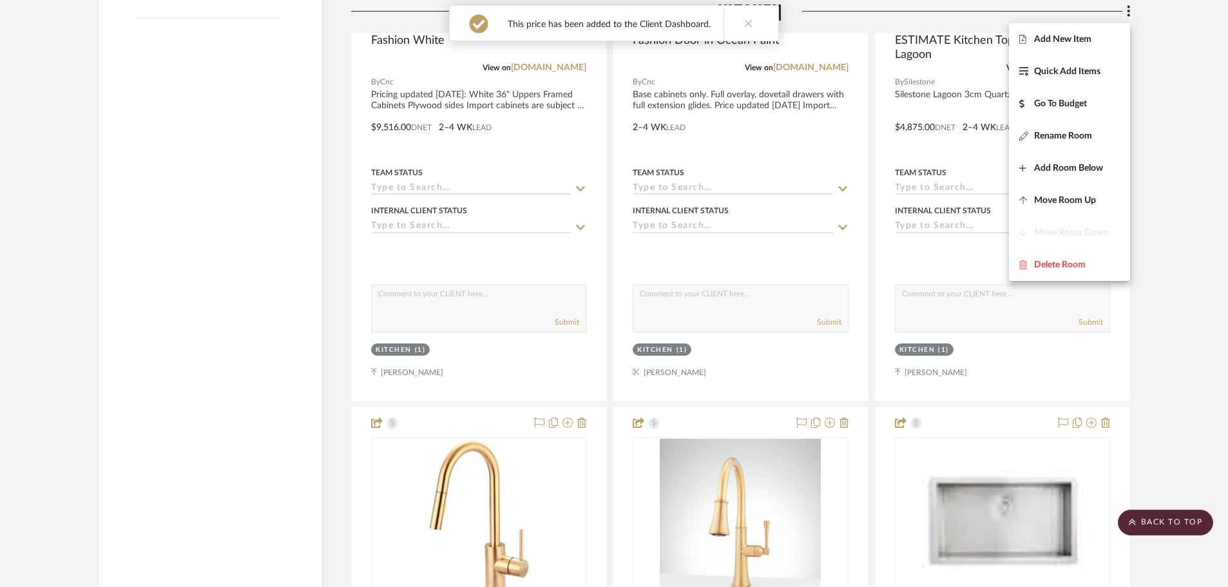
click at [1182, 117] on div at bounding box center [614, 293] width 1228 height 587
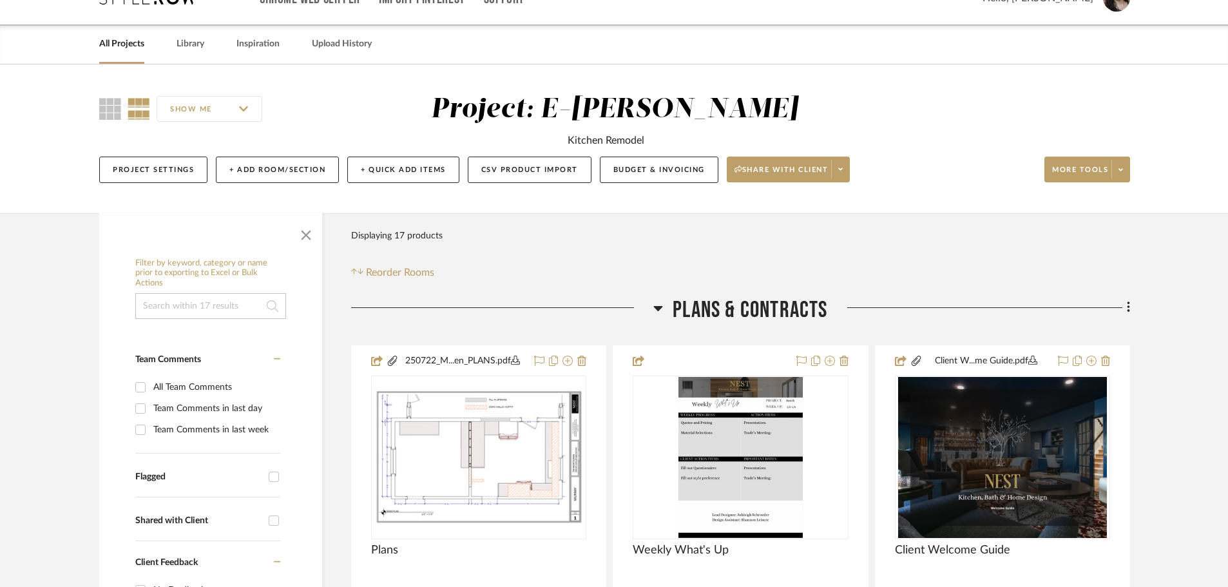
scroll to position [0, 0]
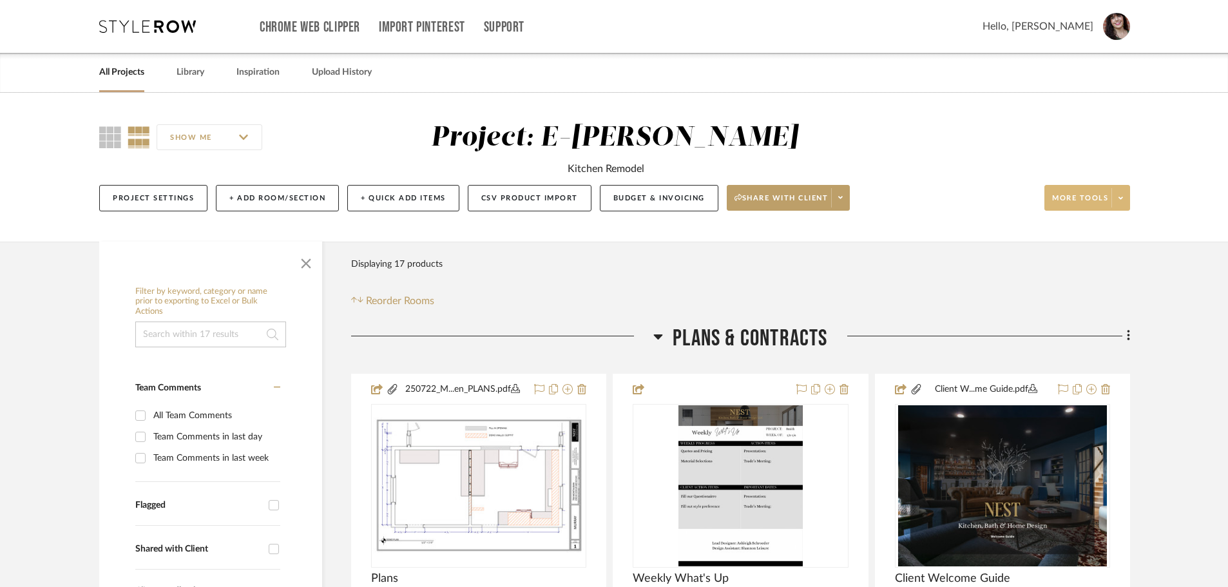
click at [1119, 195] on icon at bounding box center [1120, 198] width 5 height 7
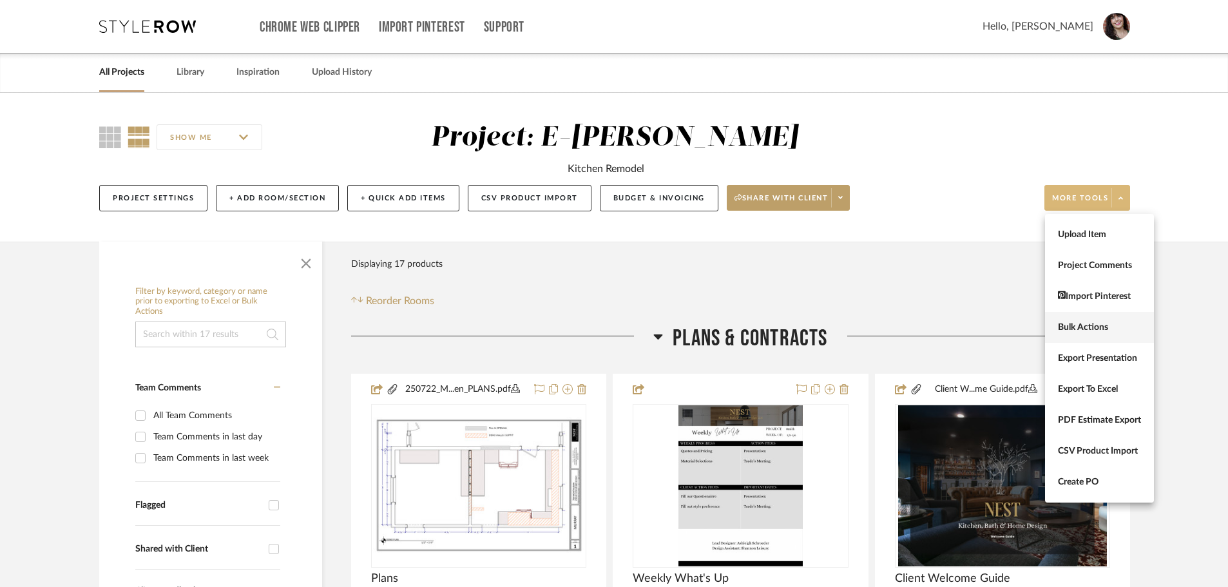
click at [1100, 322] on span "Bulk Actions" at bounding box center [1099, 327] width 83 height 11
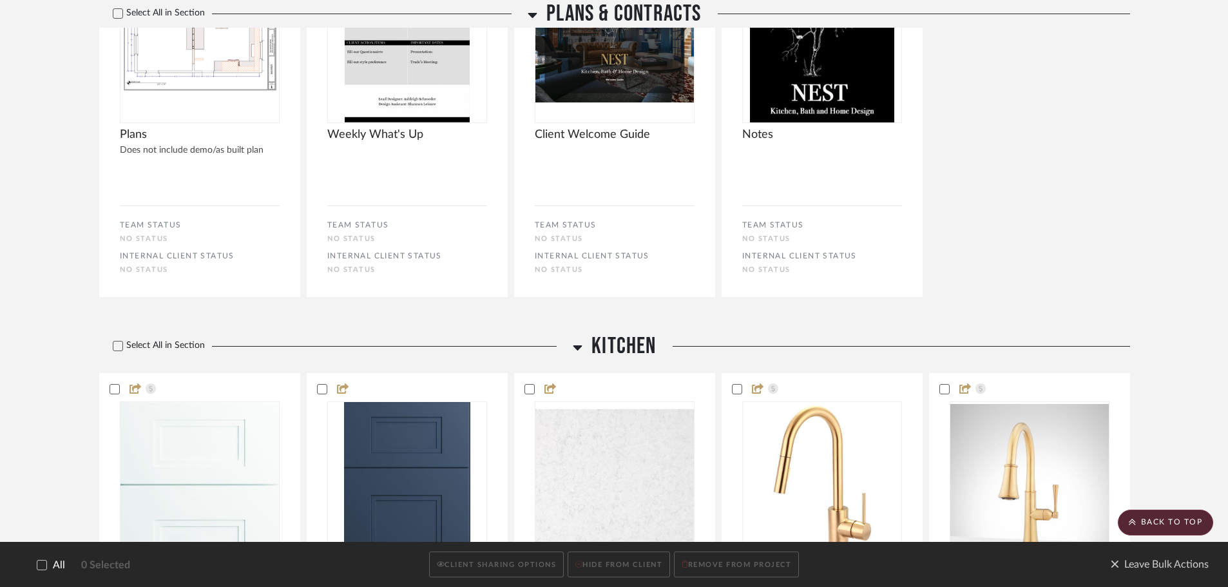
scroll to position [451, 0]
click at [119, 347] on icon at bounding box center [117, 344] width 9 height 9
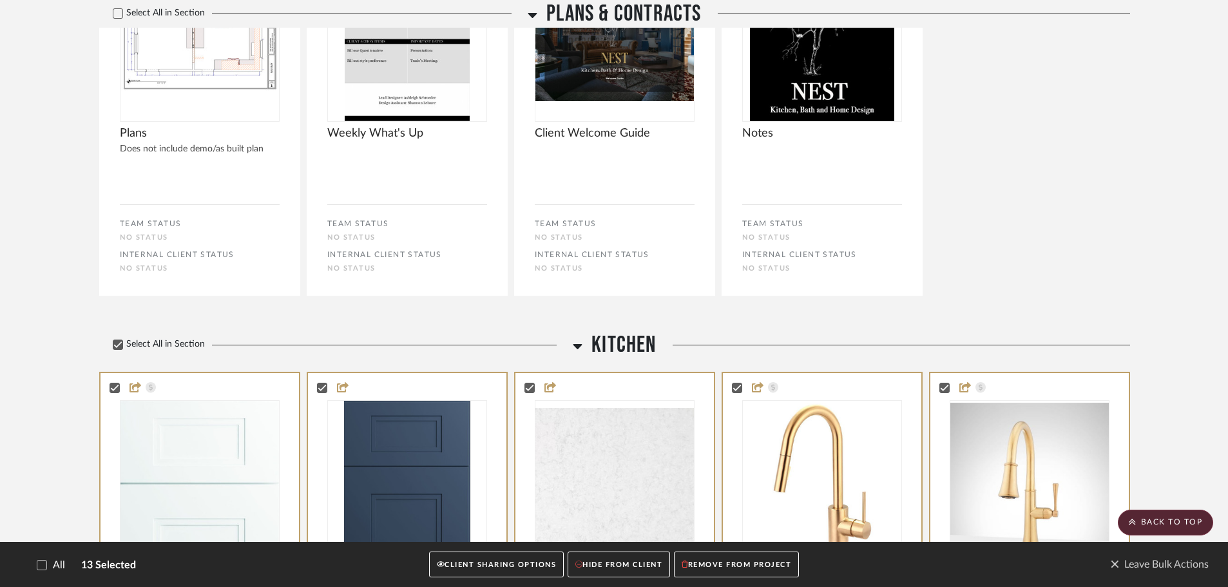
click at [493, 561] on button "CLIENT SHARING OPTIONS" at bounding box center [496, 564] width 135 height 26
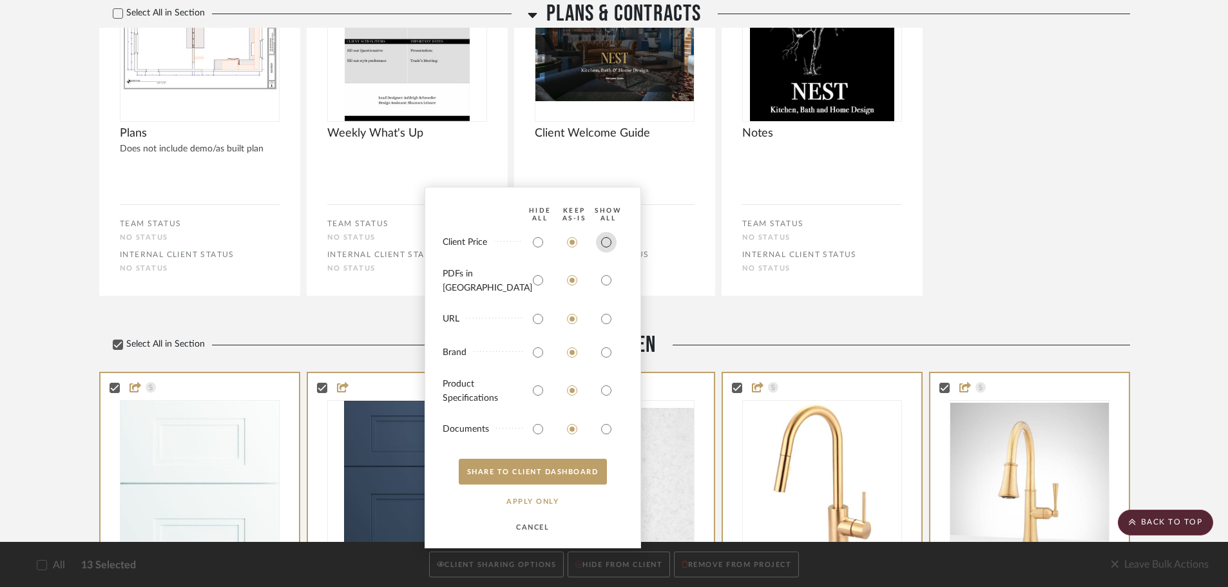
click at [609, 245] on input "radio" at bounding box center [606, 242] width 21 height 21
radio input "true"
click at [522, 470] on button "SHARE TO CLIENT Dashboard" at bounding box center [533, 472] width 148 height 26
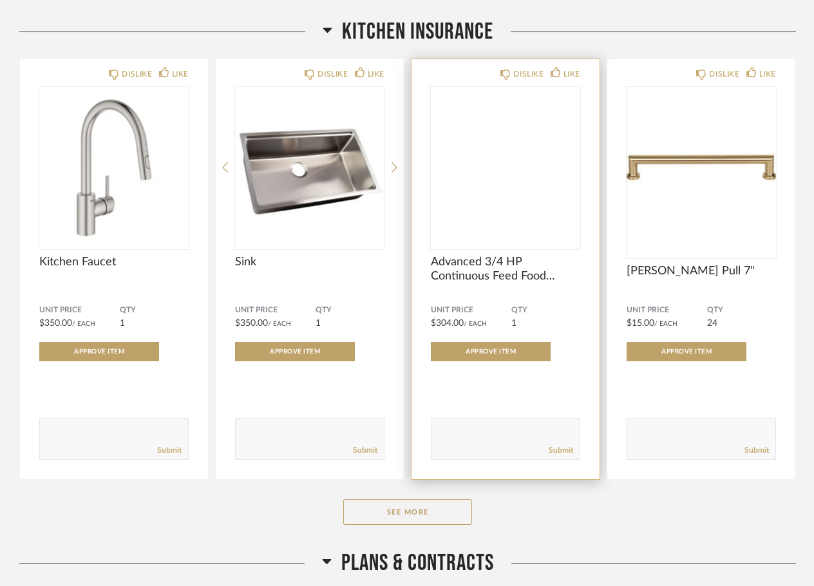
scroll to position [193, 0]
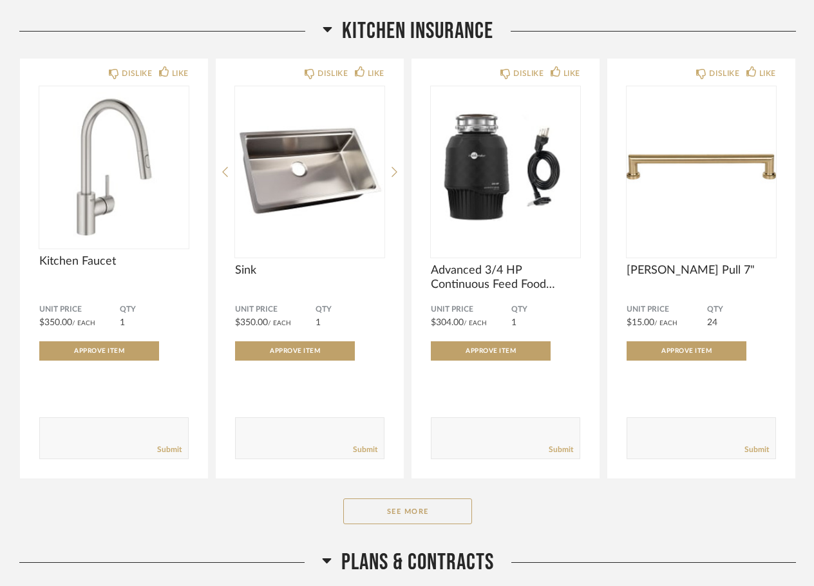
click at [330, 24] on icon at bounding box center [328, 28] width 10 height 15
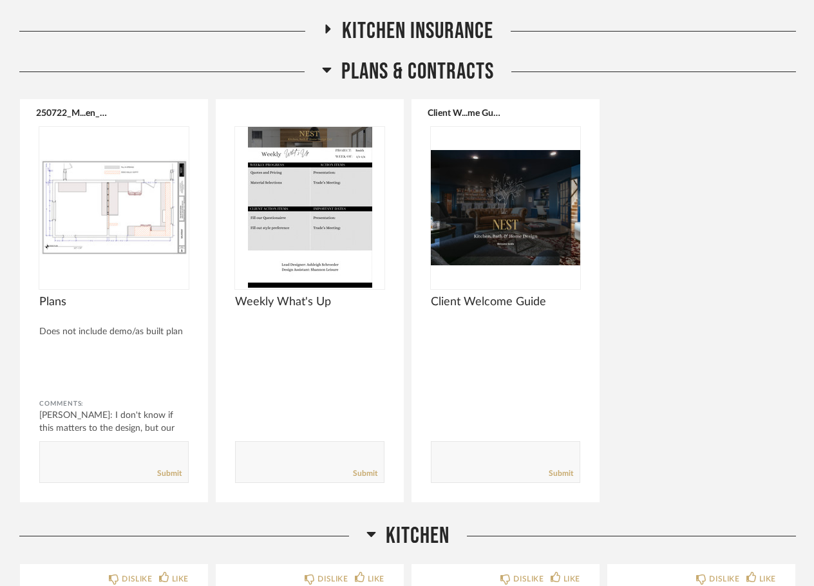
click at [325, 75] on icon at bounding box center [327, 69] width 10 height 15
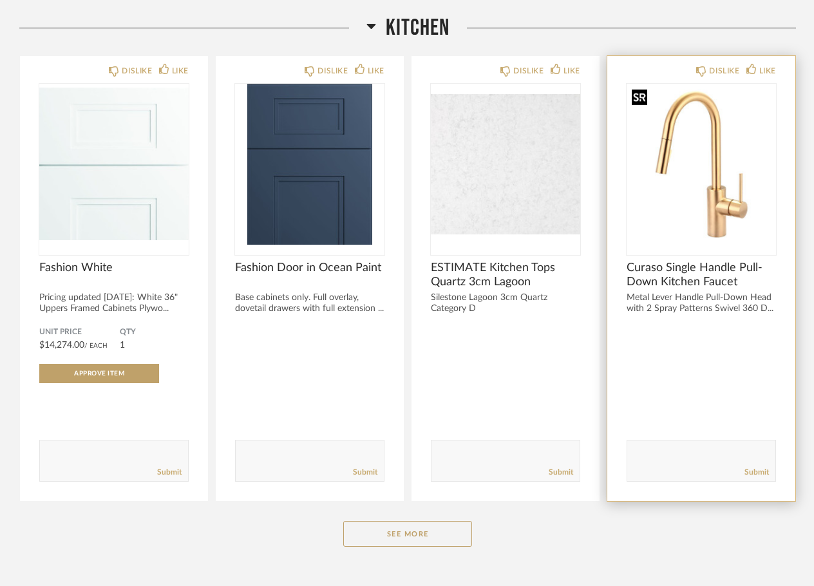
scroll to position [322, 0]
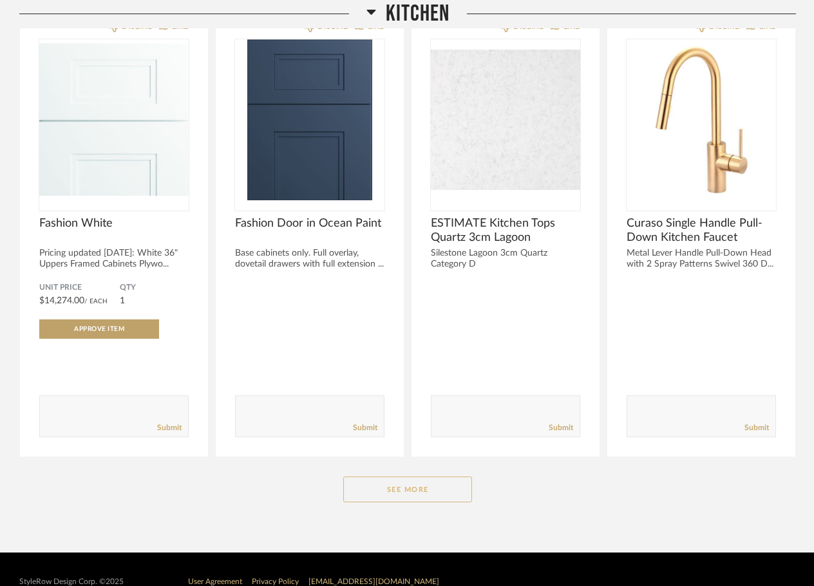
click at [457, 493] on button "See More" at bounding box center [407, 490] width 129 height 26
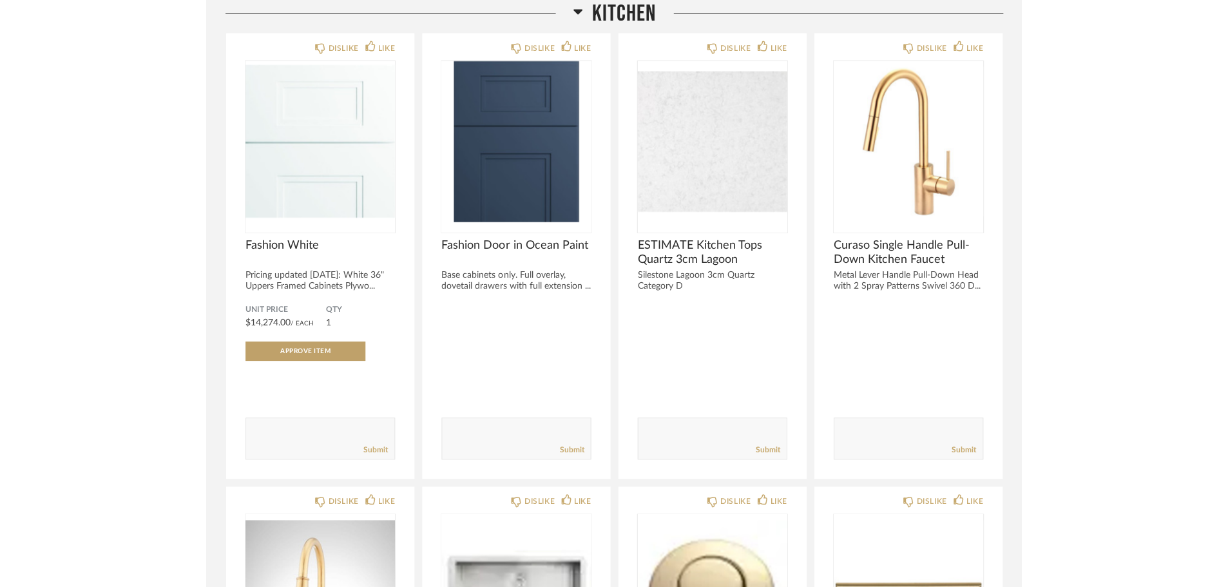
scroll to position [258, 0]
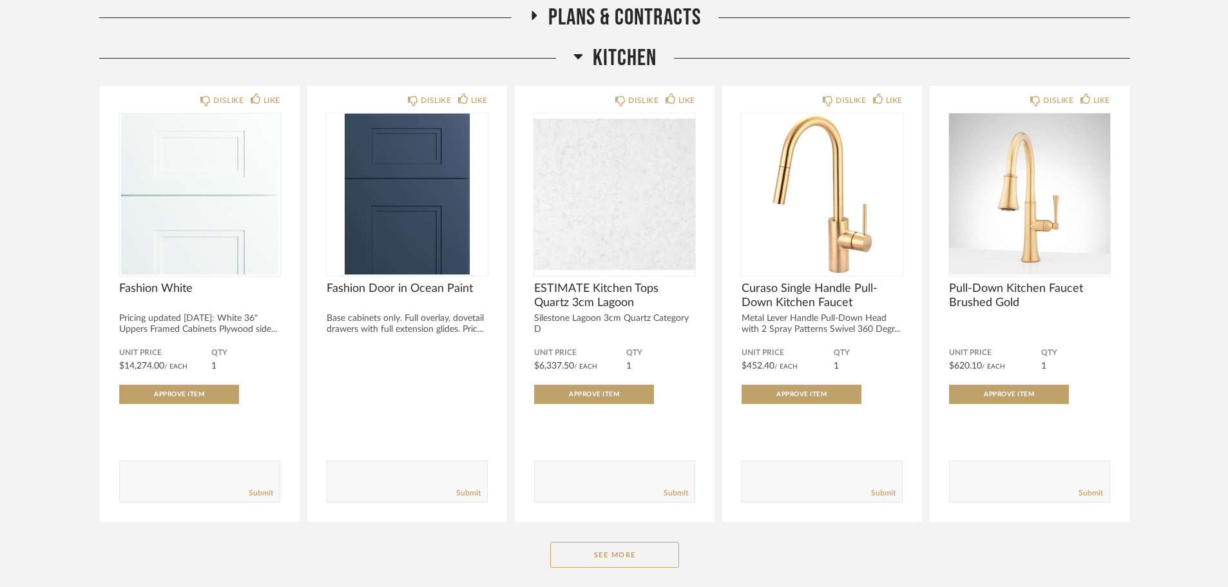
scroll to position [297, 0]
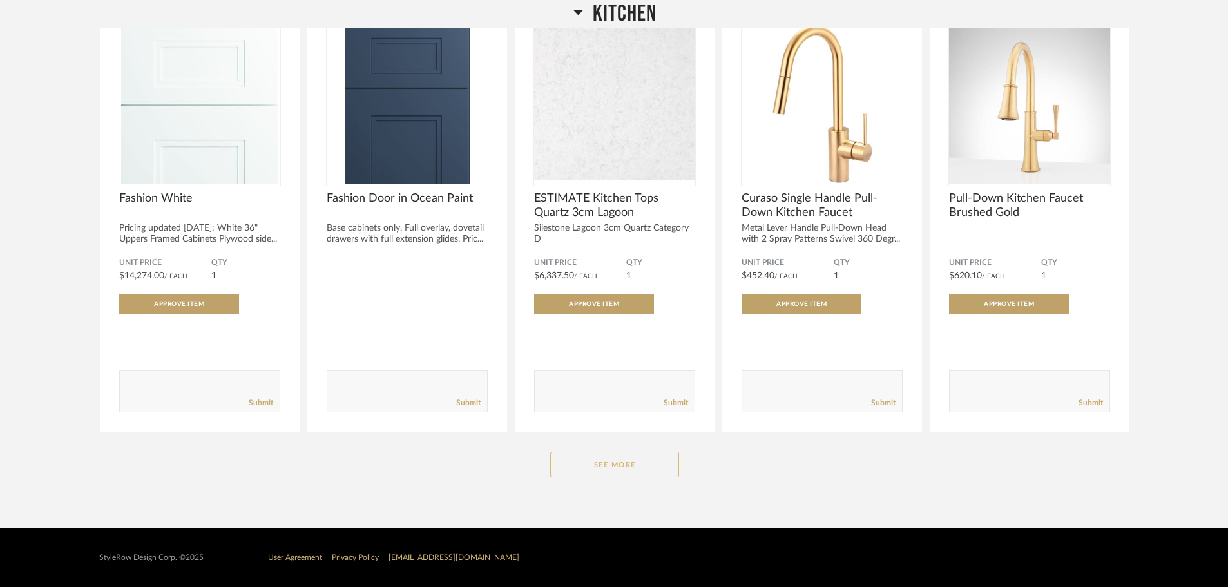
click at [629, 462] on button "See More" at bounding box center [614, 464] width 129 height 26
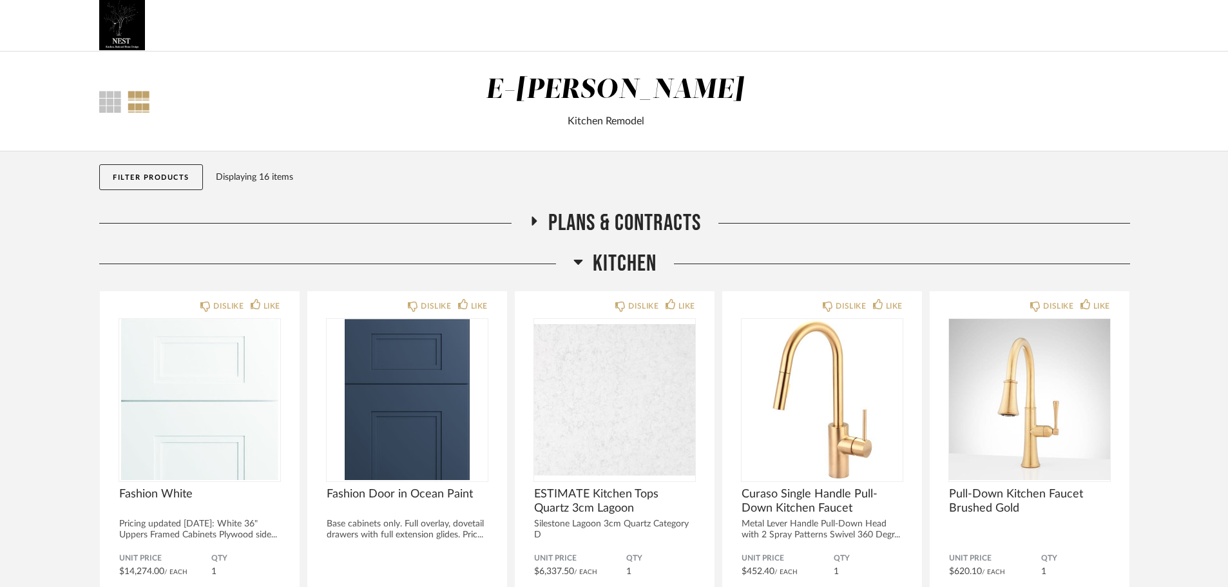
scroll to position [0, 0]
